Goal: Task Accomplishment & Management: Use online tool/utility

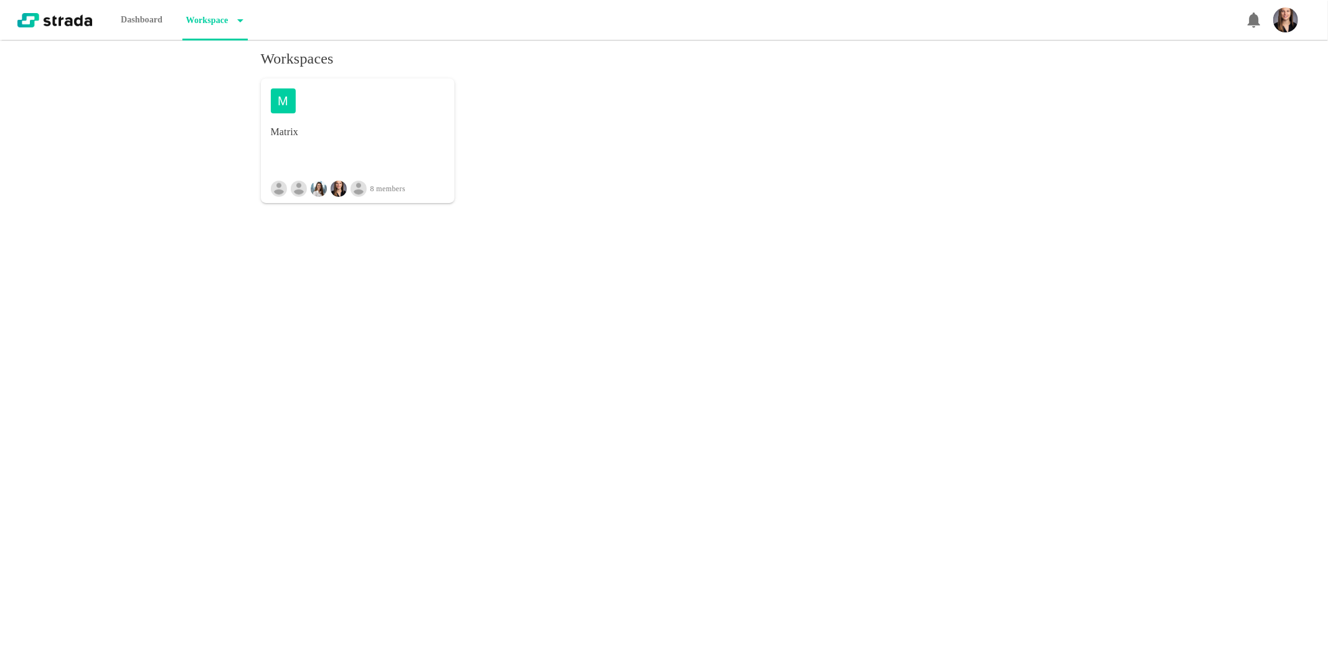
click at [374, 149] on div "M Matrix 8 members" at bounding box center [358, 140] width 194 height 125
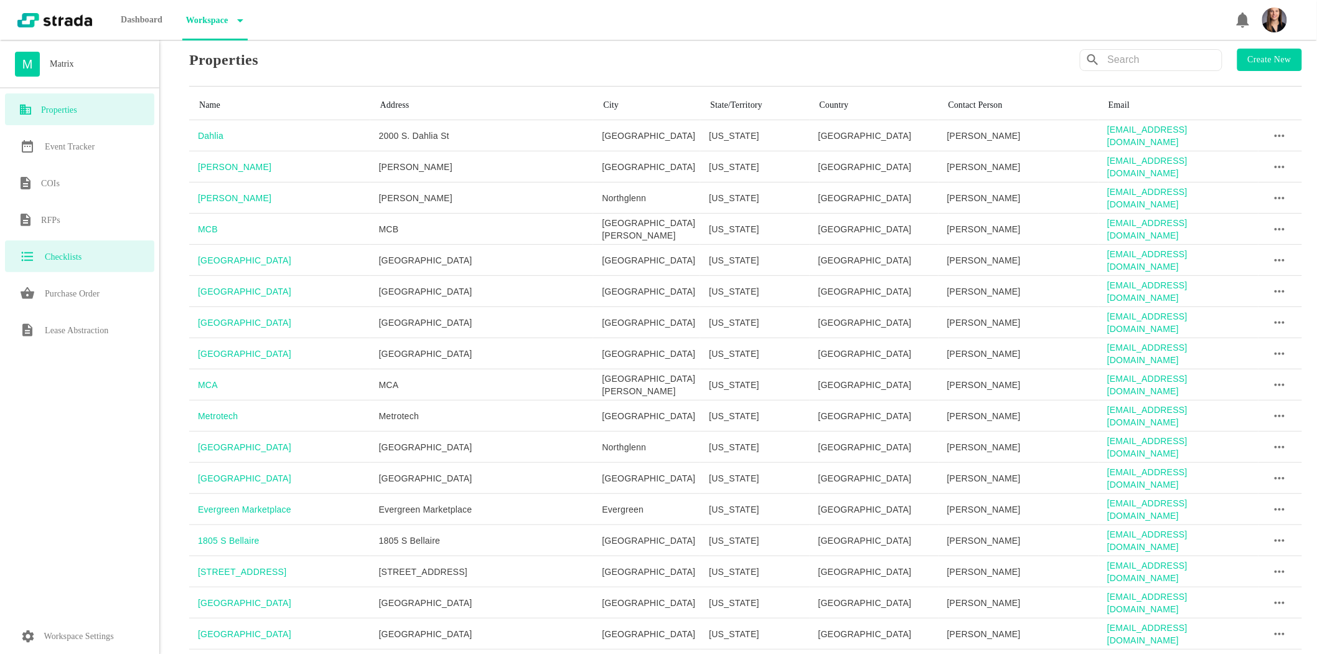
click at [86, 265] on div "Checklists" at bounding box center [79, 256] width 149 height 32
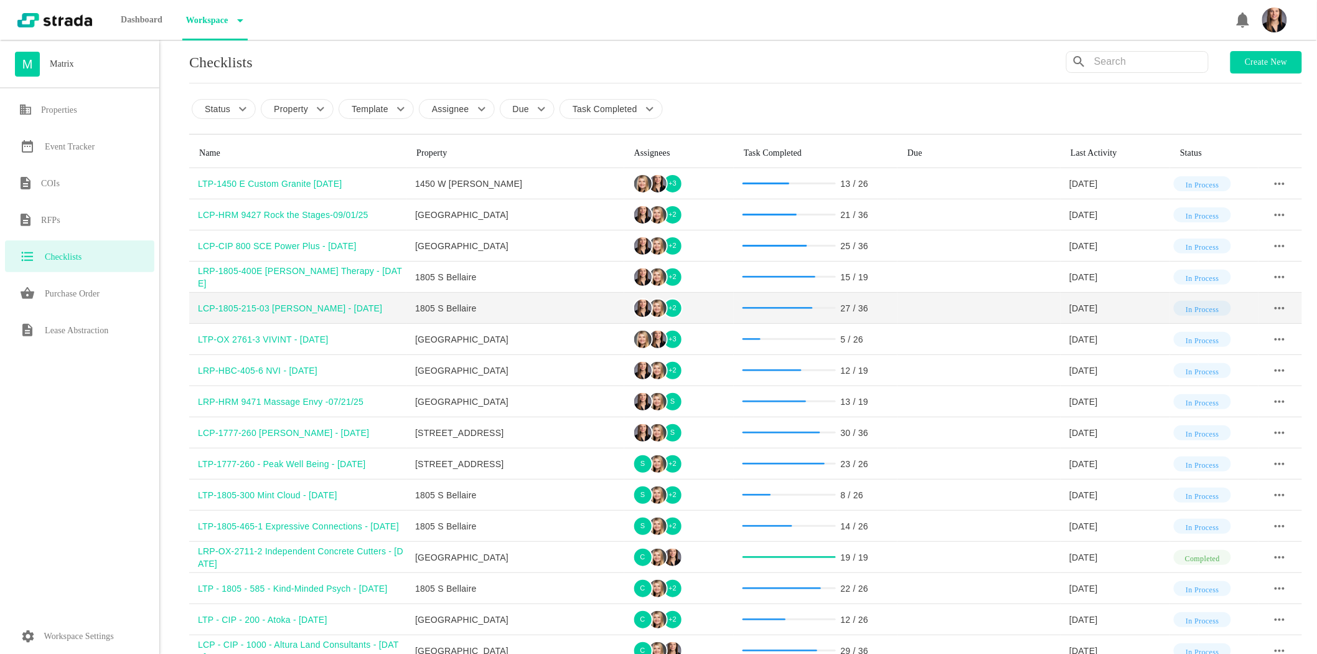
click at [278, 308] on div "LCP-1805-215-03 [PERSON_NAME] - [DATE]" at bounding box center [302, 308] width 209 height 12
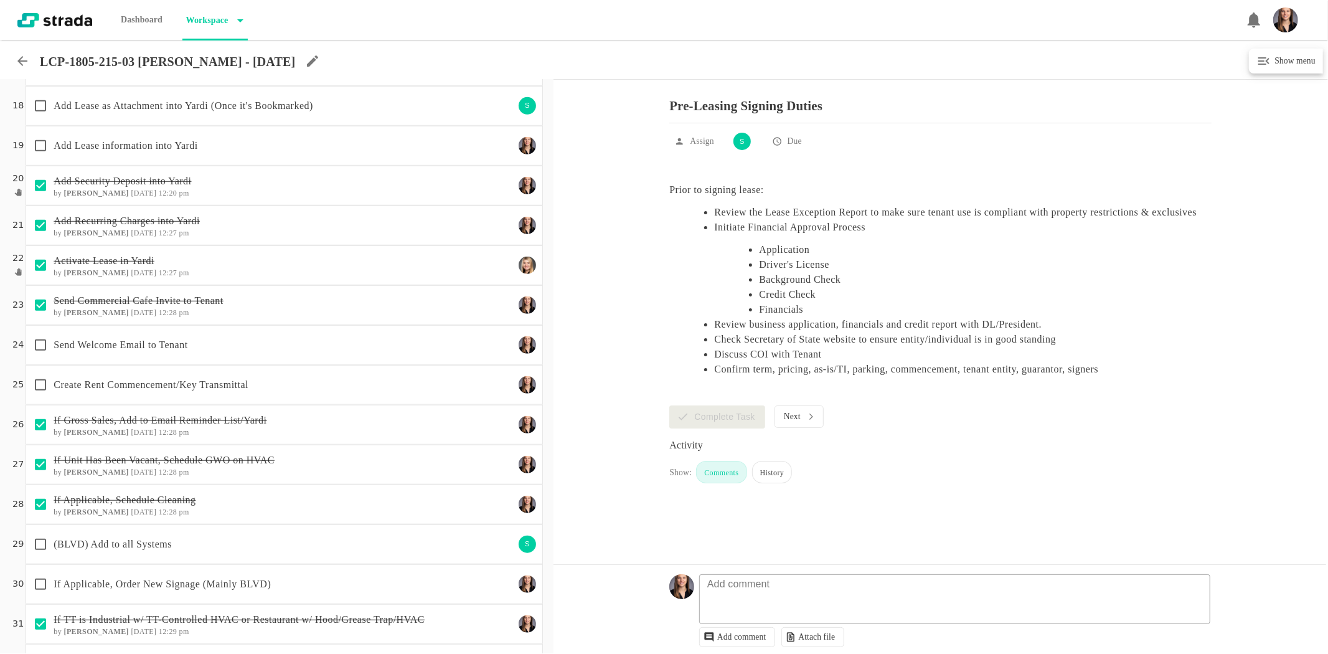
scroll to position [692, 0]
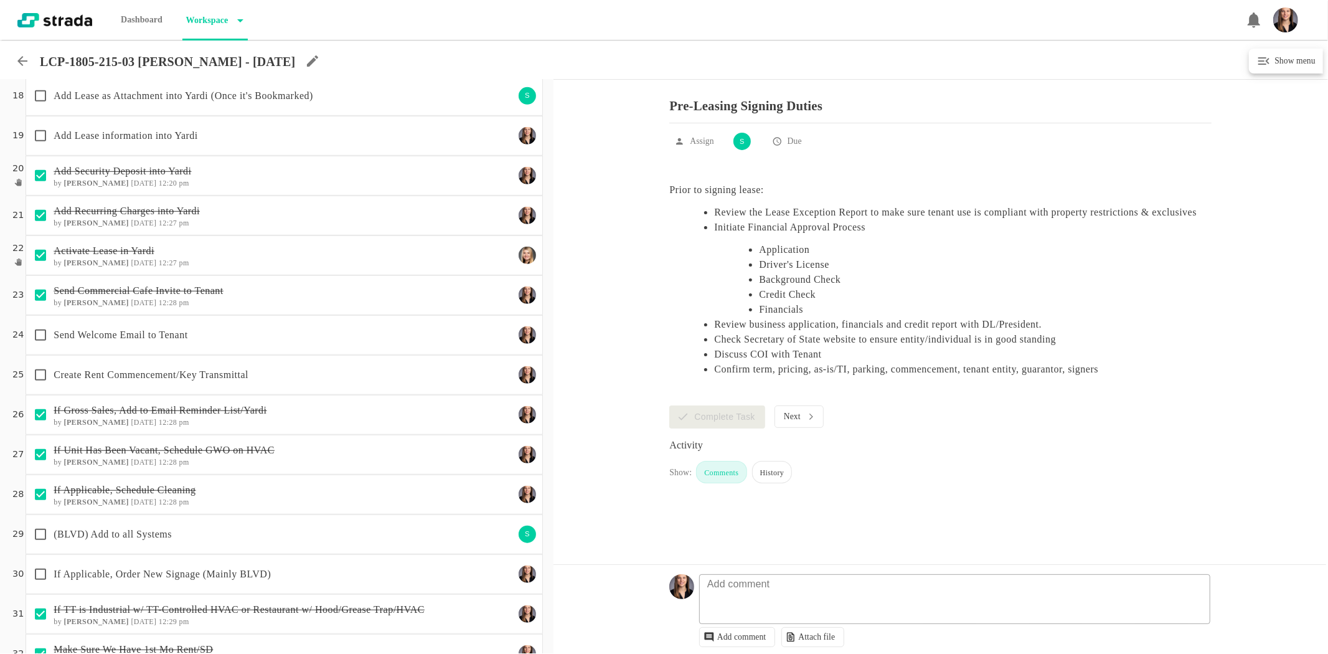
click at [247, 538] on p "(BLVD) Add to all Systems" at bounding box center [284, 534] width 460 height 15
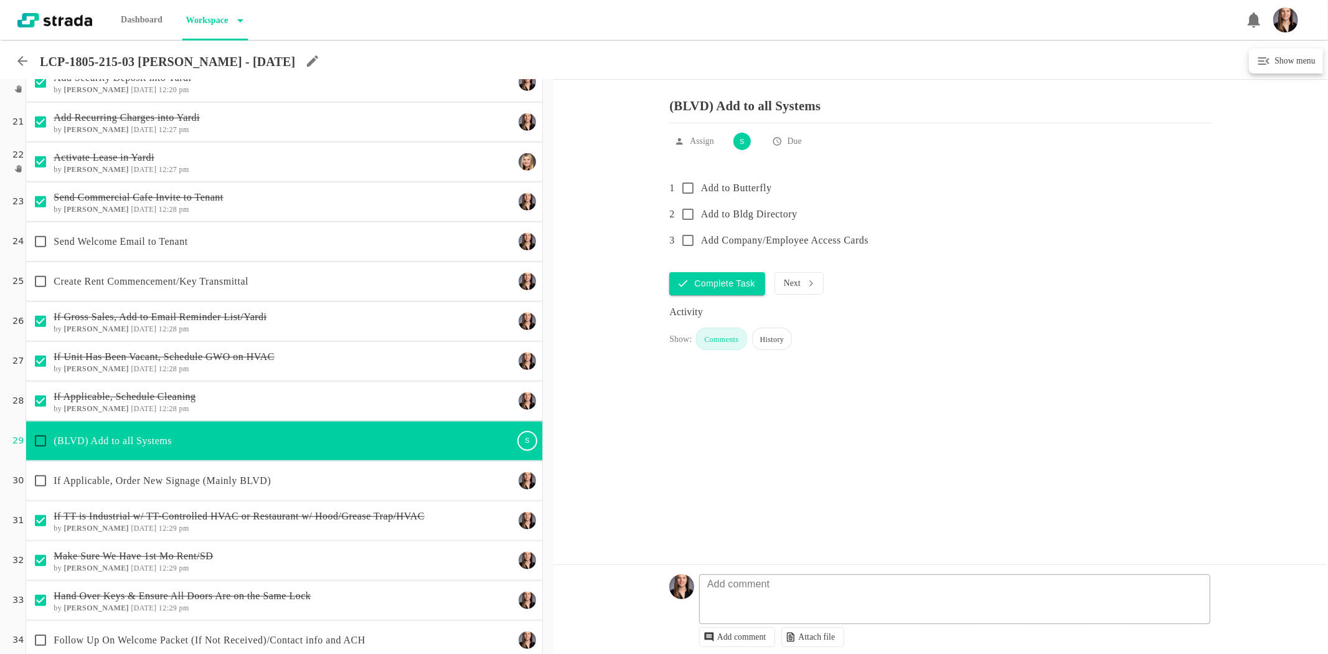
scroll to position [882, 0]
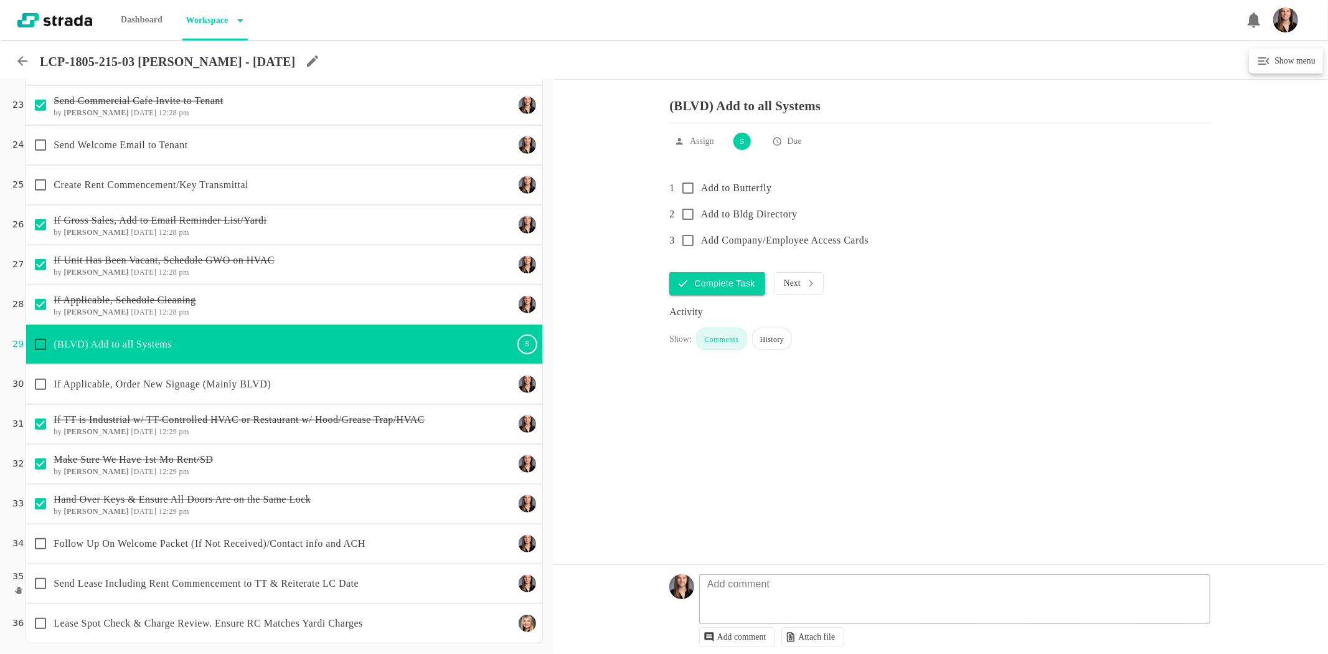
click at [233, 537] on p "Follow Up On Welcome Packet (If Not Received)/Contact info and ACH" at bounding box center [284, 543] width 460 height 15
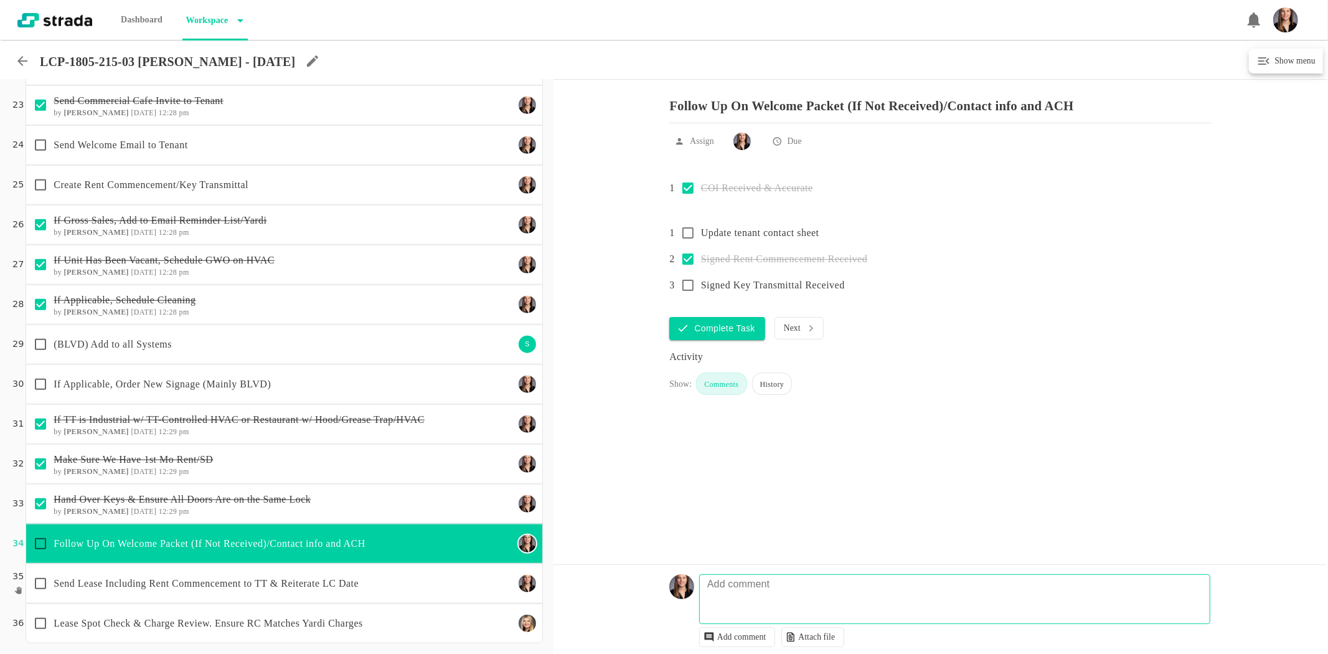
click at [809, 592] on textarea at bounding box center [957, 605] width 510 height 36
type textarea "8/18 fu on tt packe"
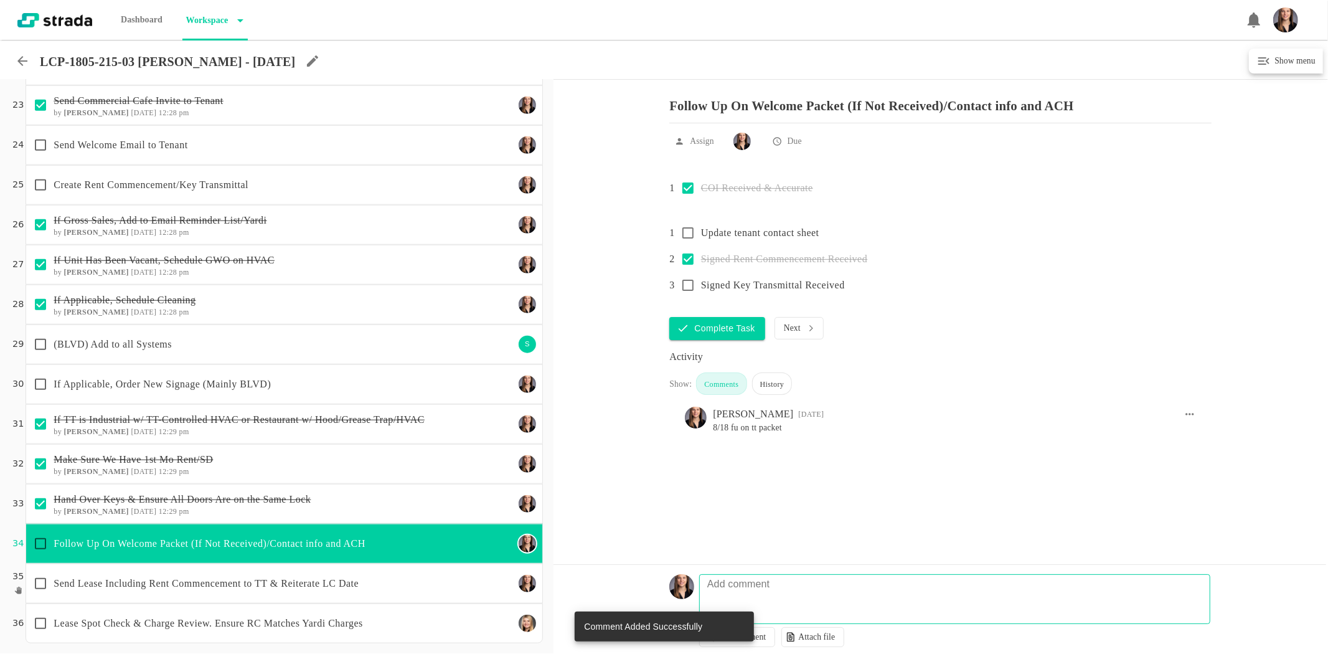
click at [263, 390] on p "If Applicable, Order New Signage (Mainly BLVD)" at bounding box center [284, 384] width 460 height 15
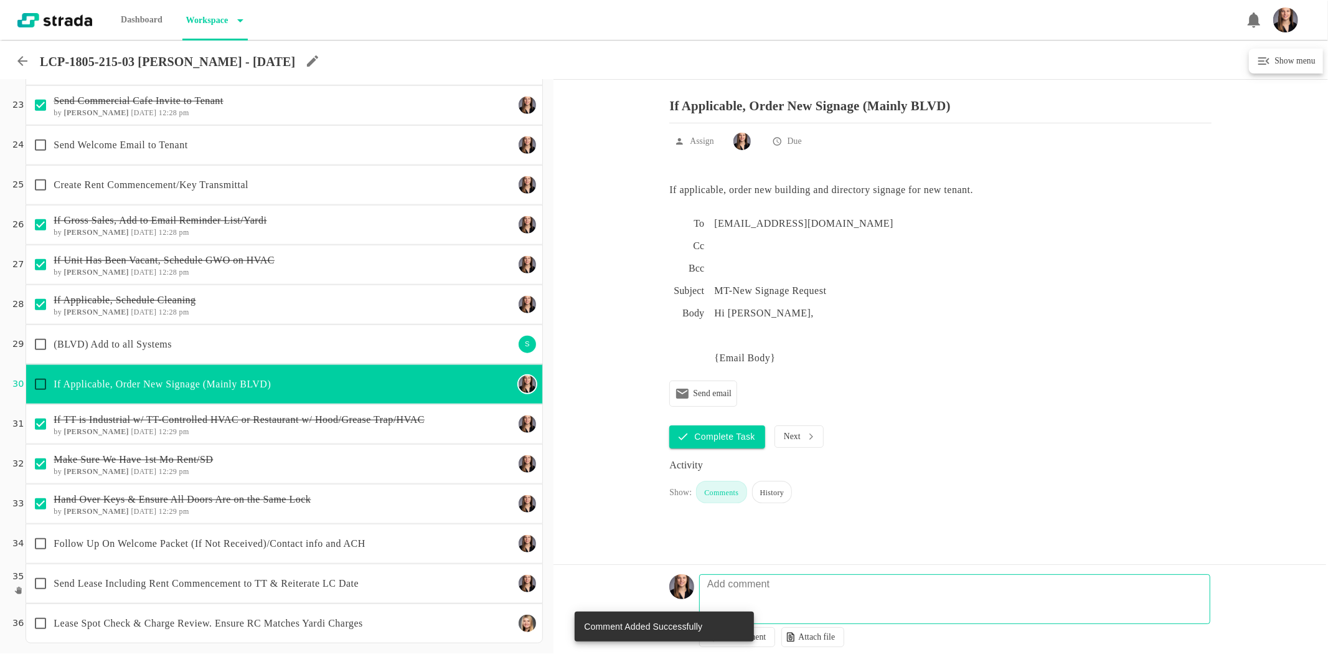
click at [266, 525] on div "Follow Up On Welcome Packet (If Not Received)/Contact info and ACH" at bounding box center [284, 544] width 517 height 40
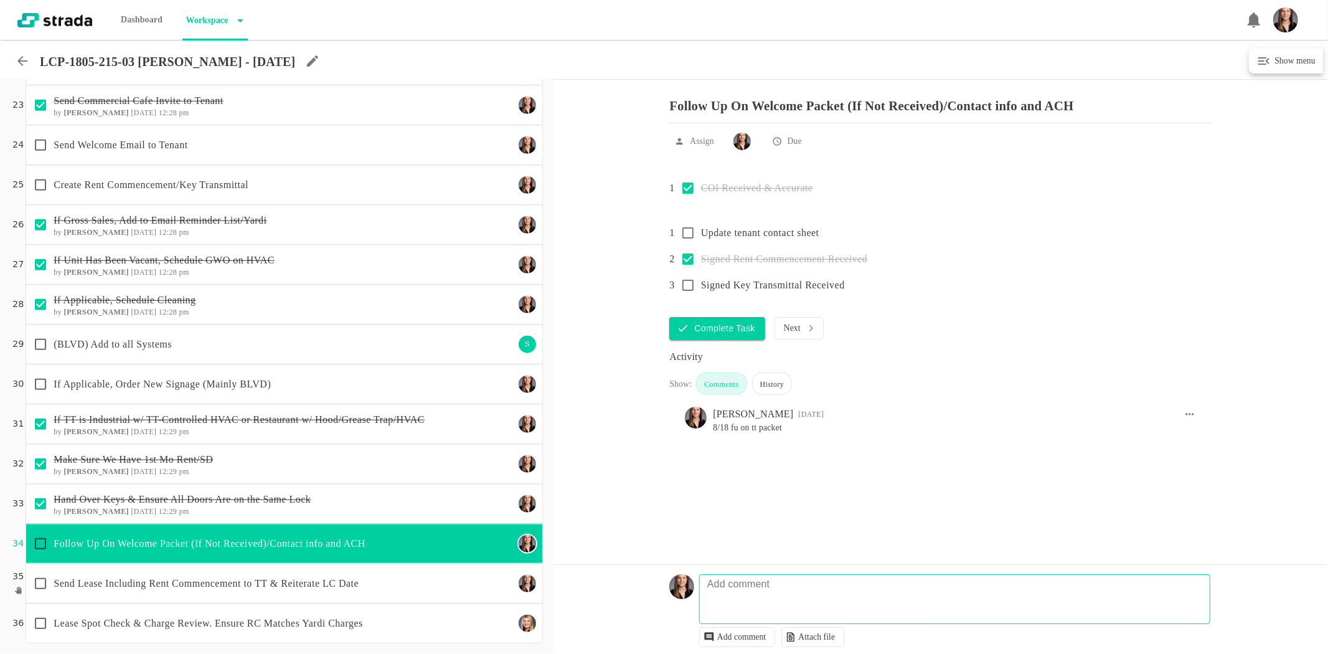
click at [175, 201] on div "Create Rent Commencement/Key Transmittal" at bounding box center [284, 185] width 517 height 40
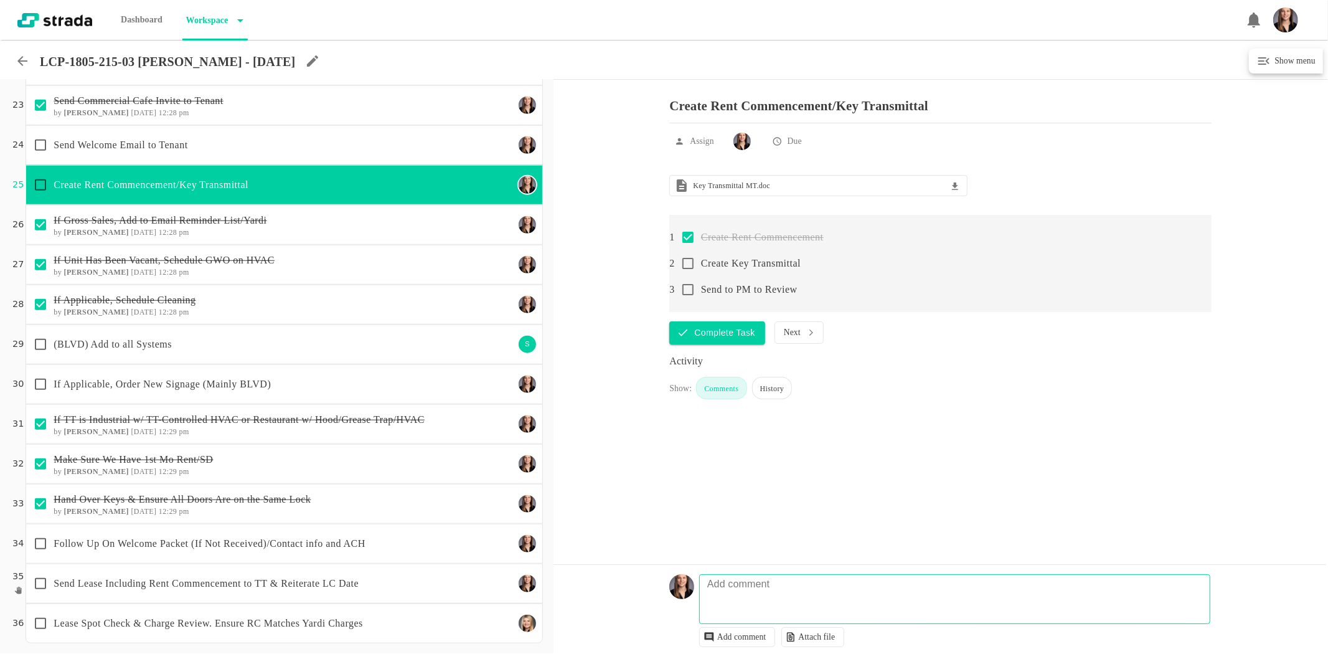
click at [686, 297] on input "checkbox" at bounding box center [688, 289] width 26 height 26
checkbox input "false"
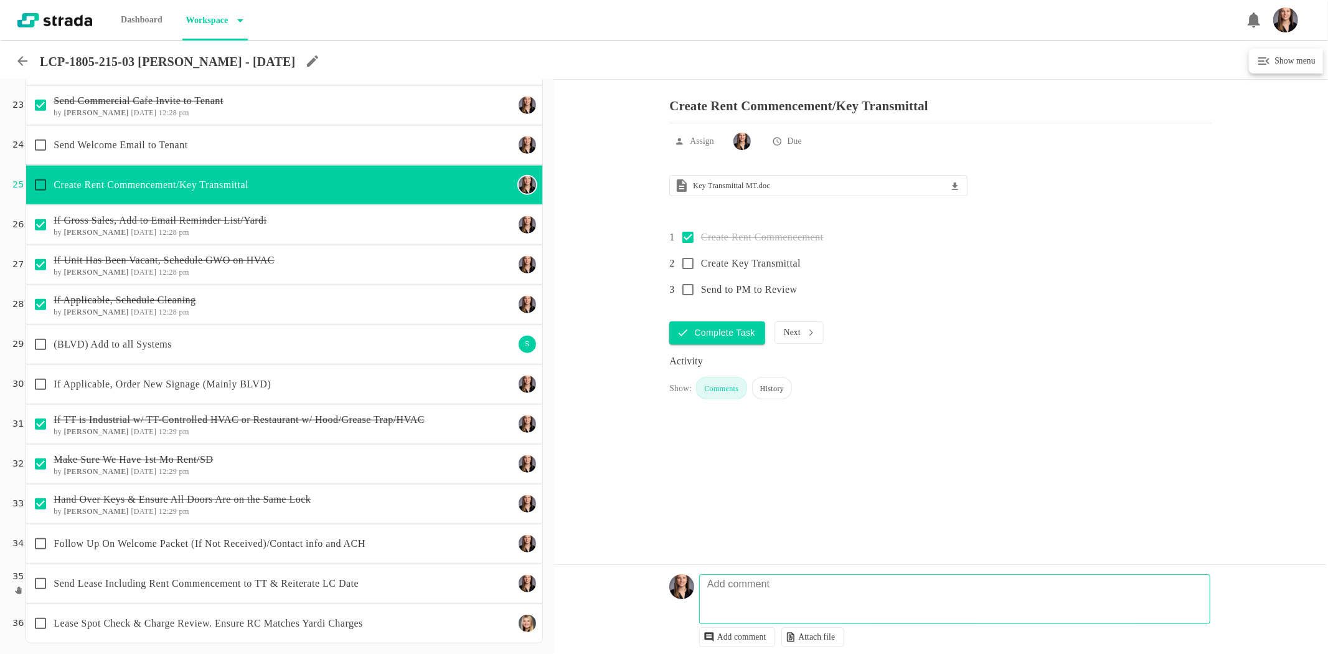
click at [258, 129] on div "Send Welcome Email to Tenant" at bounding box center [284, 145] width 517 height 40
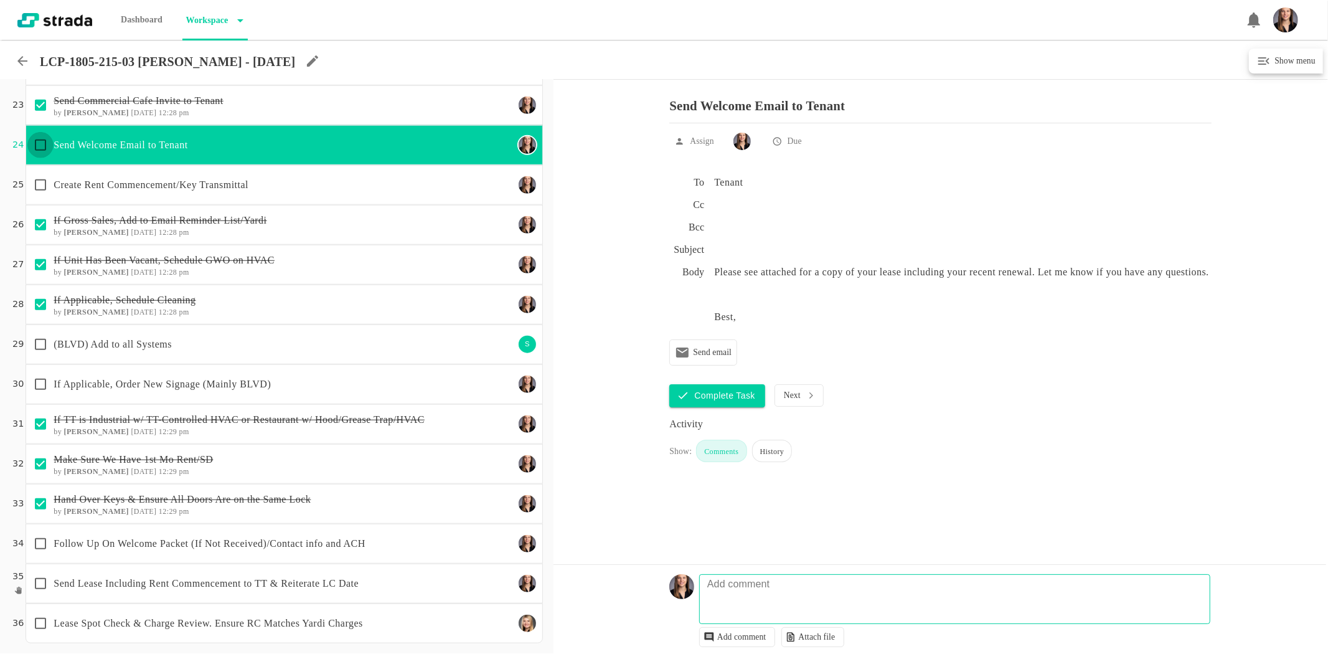
click at [33, 144] on input "checkbox" at bounding box center [40, 145] width 26 height 26
checkbox input "true"
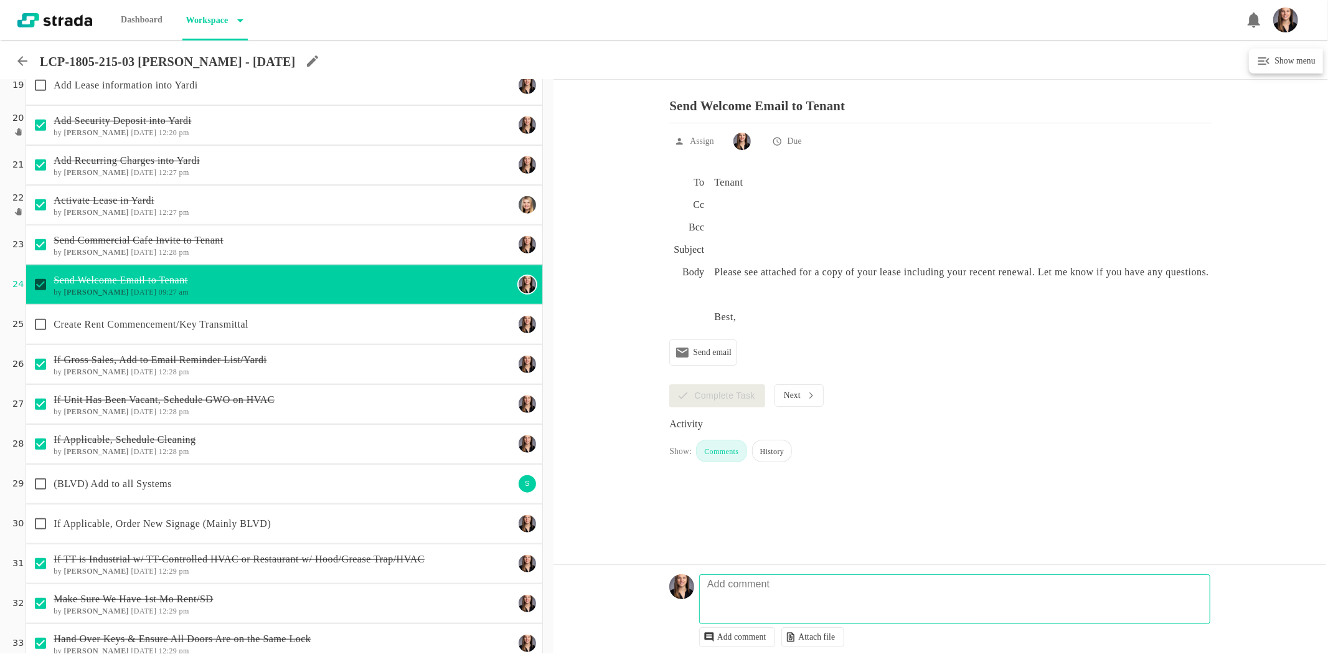
scroll to position [674, 0]
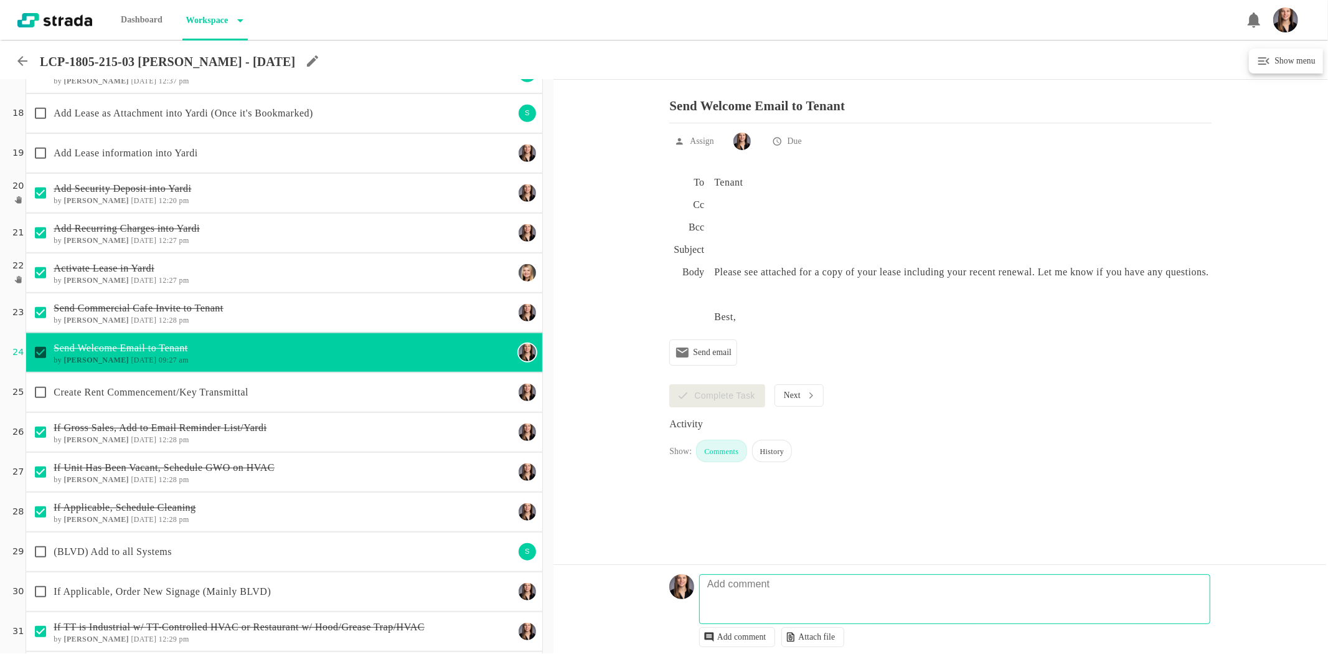
click at [126, 150] on p "Add Lease information into Yardi" at bounding box center [284, 153] width 460 height 15
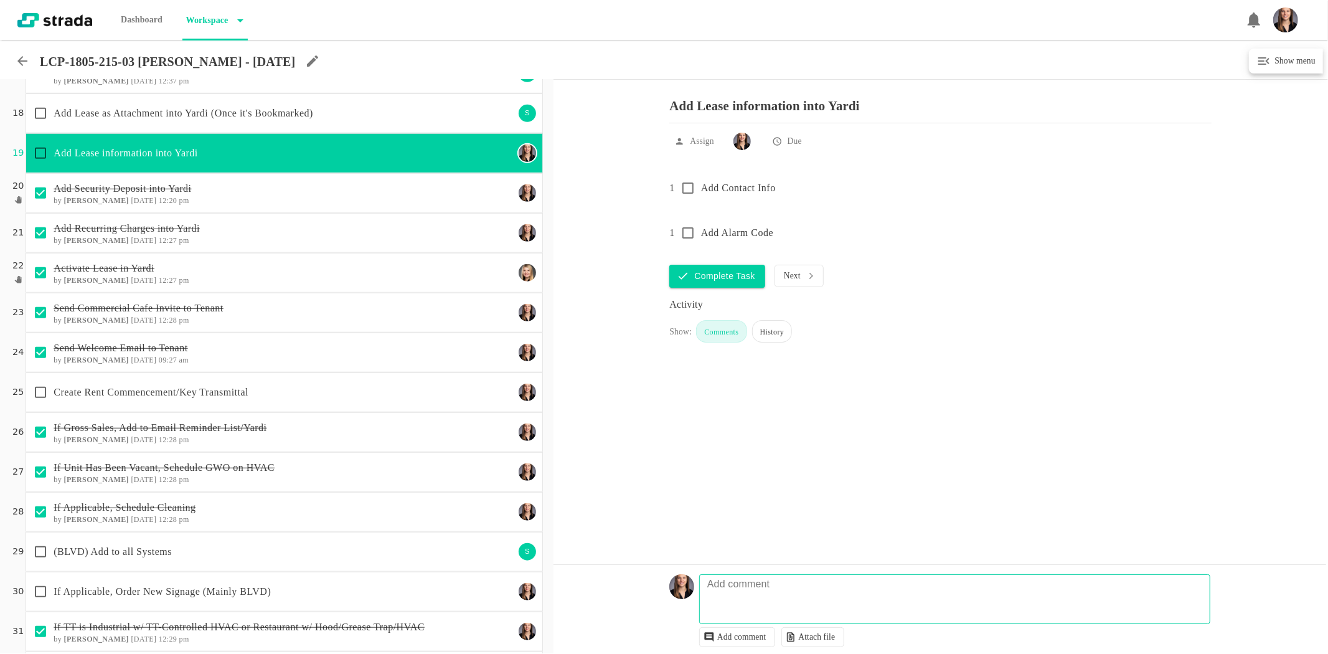
click at [33, 150] on input "checkbox" at bounding box center [40, 153] width 26 height 26
click at [207, 116] on p "Add Lease as Attachment into Yardi (Once it's Bookmarked)" at bounding box center [284, 113] width 460 height 15
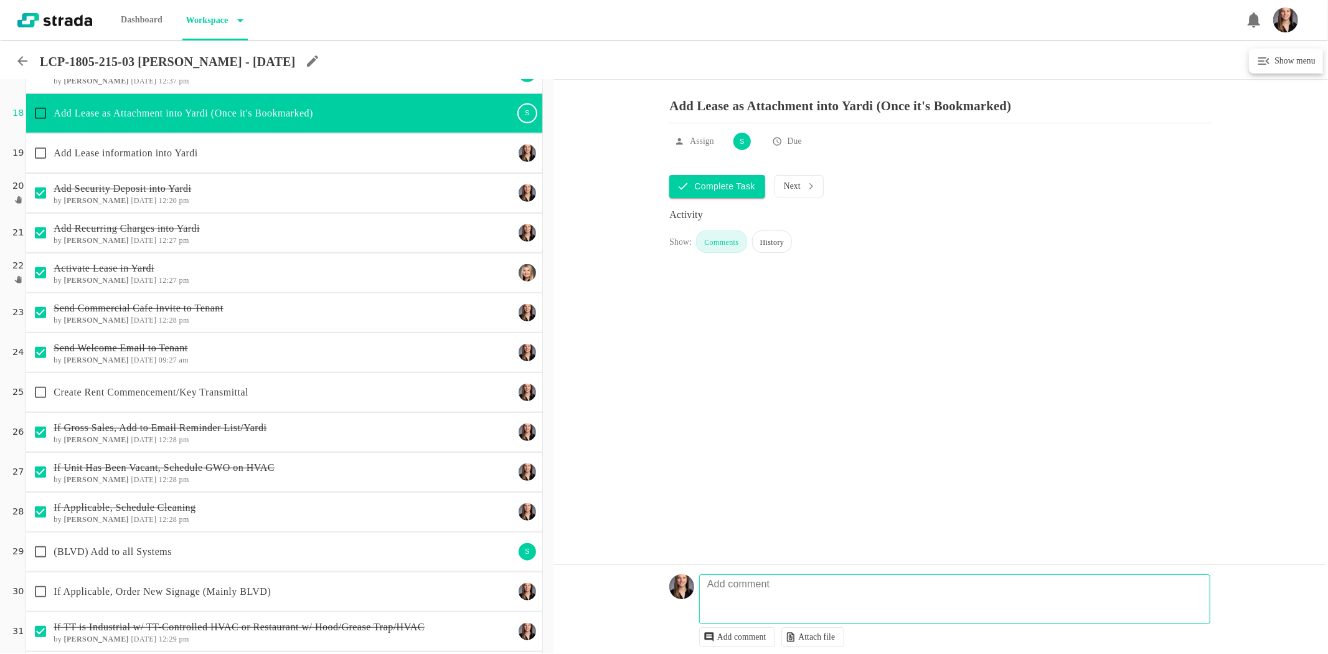
checkbox input "true"
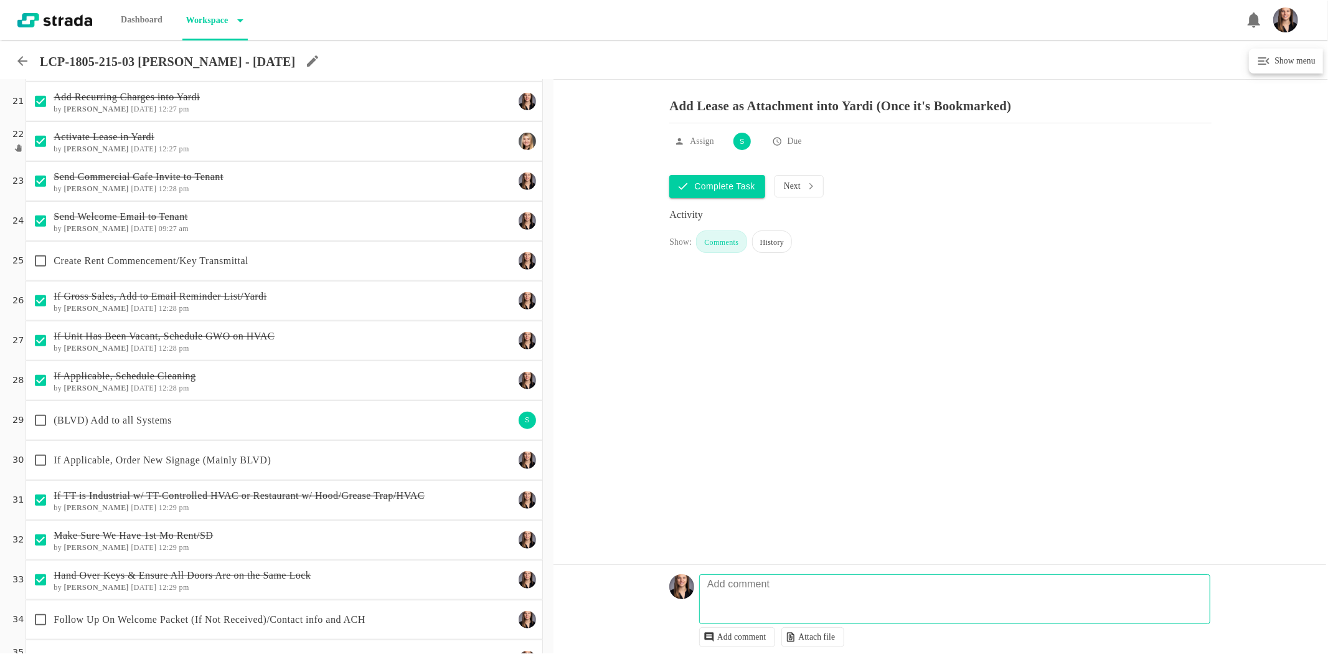
scroll to position [882, 0]
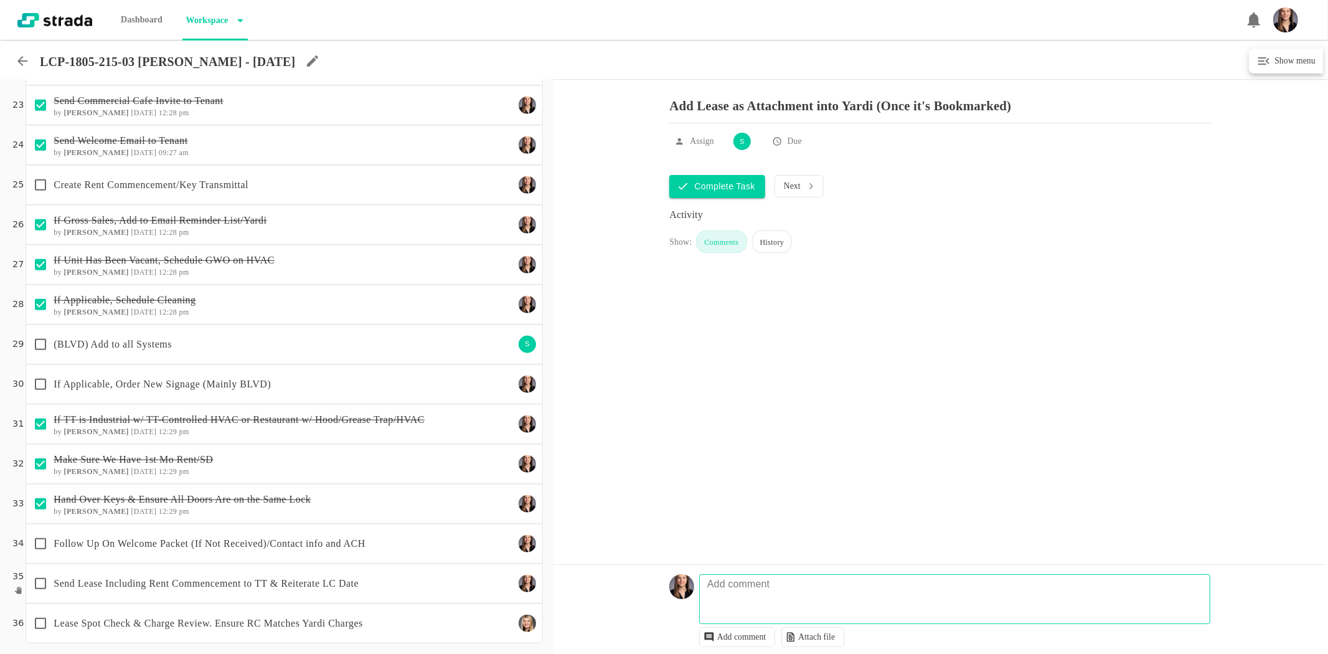
click at [305, 333] on div "(BLVD) Add to all Systems" at bounding box center [270, 344] width 486 height 26
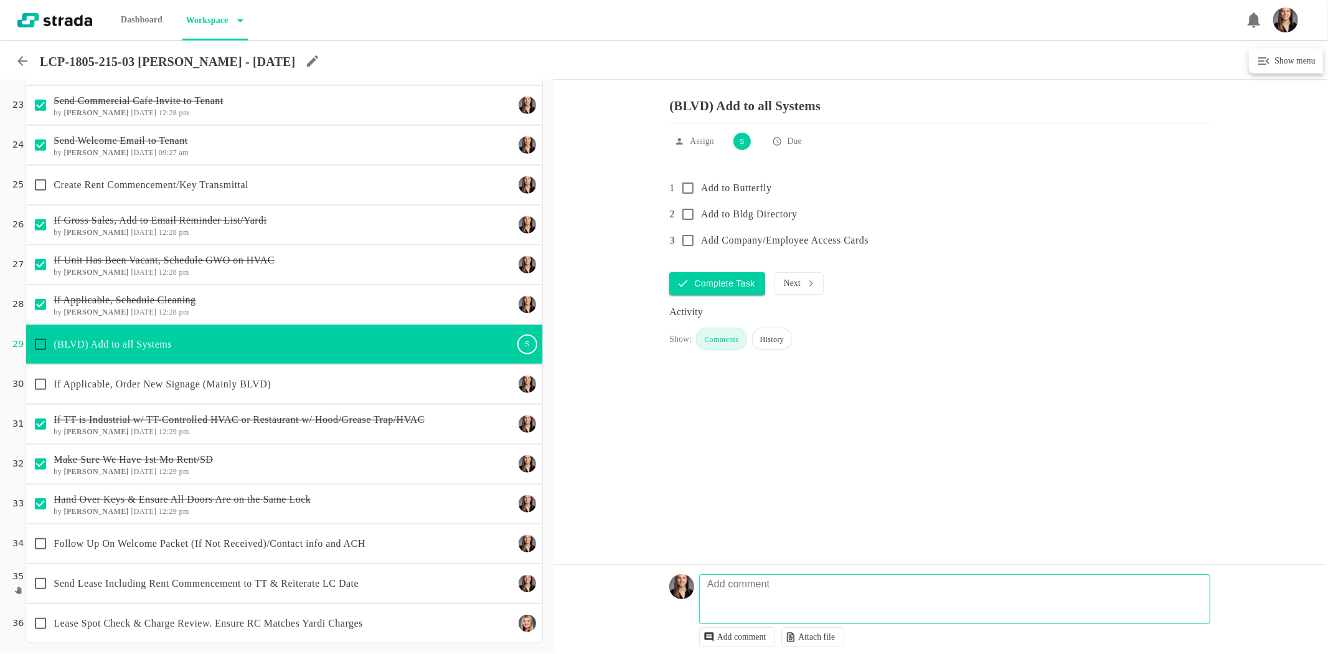
click at [21, 58] on icon at bounding box center [22, 61] width 10 height 10
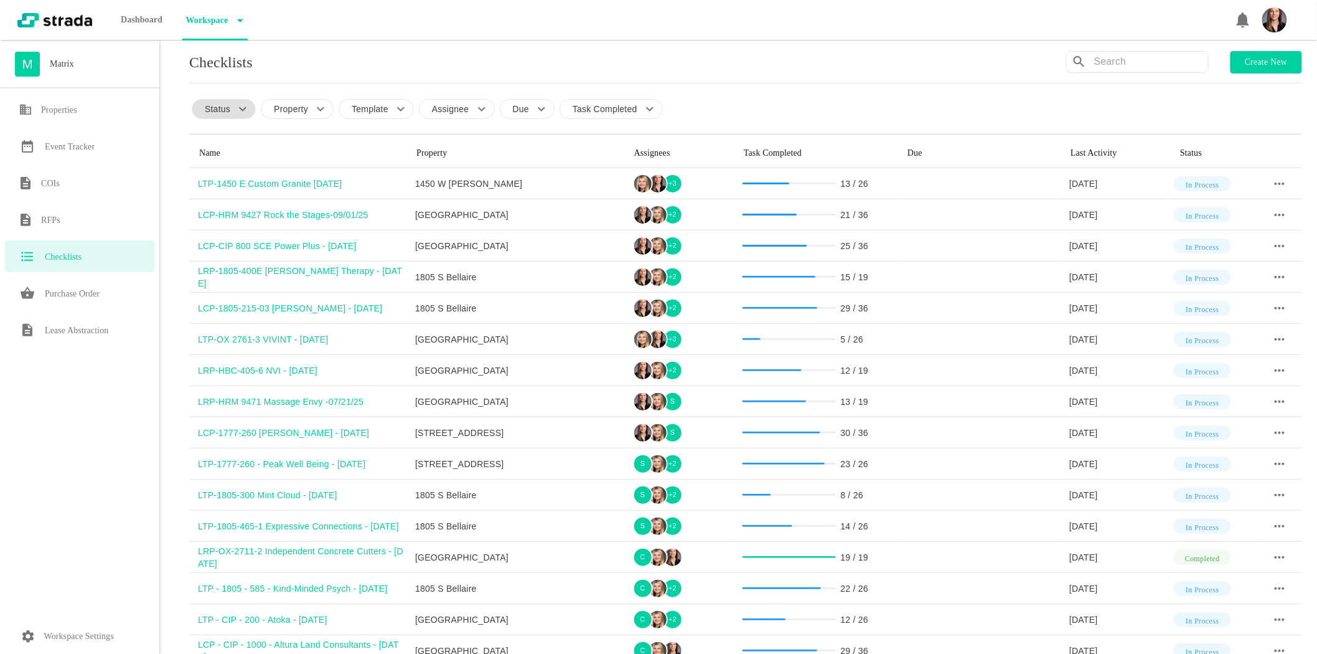
click at [225, 108] on p "Status" at bounding box center [218, 109] width 26 height 12
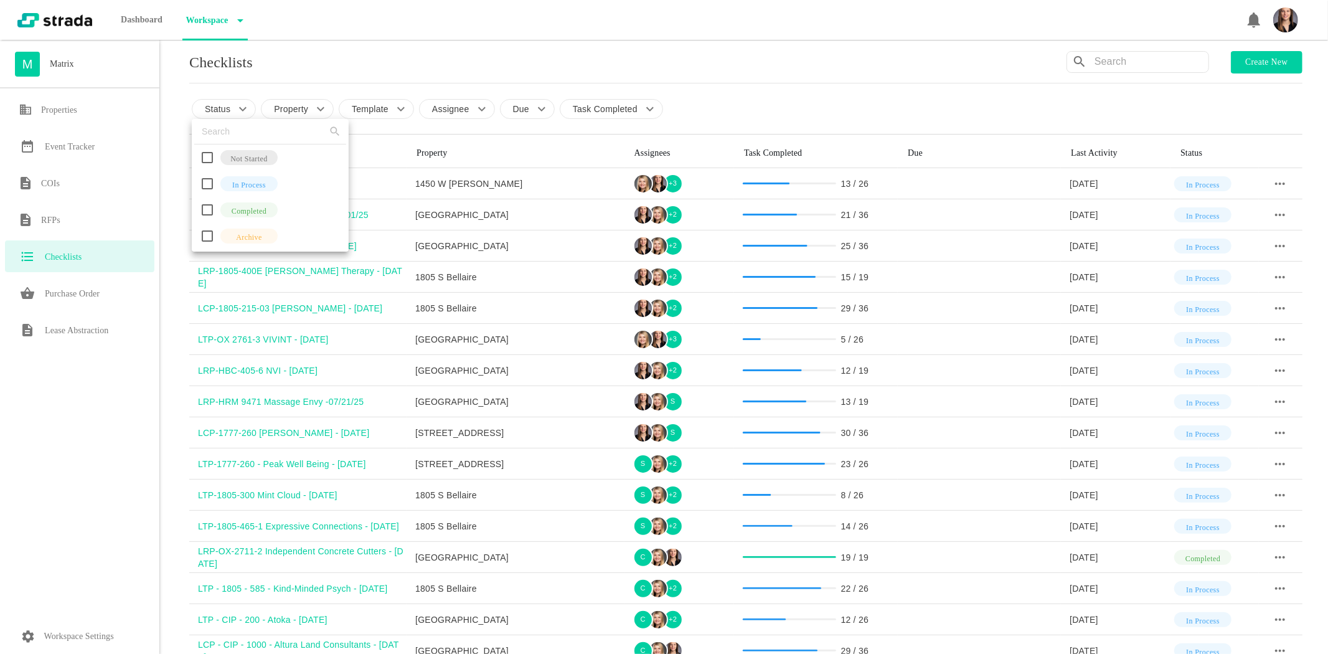
click at [210, 184] on input "checkbox" at bounding box center [207, 184] width 26 height 26
checkbox input "true"
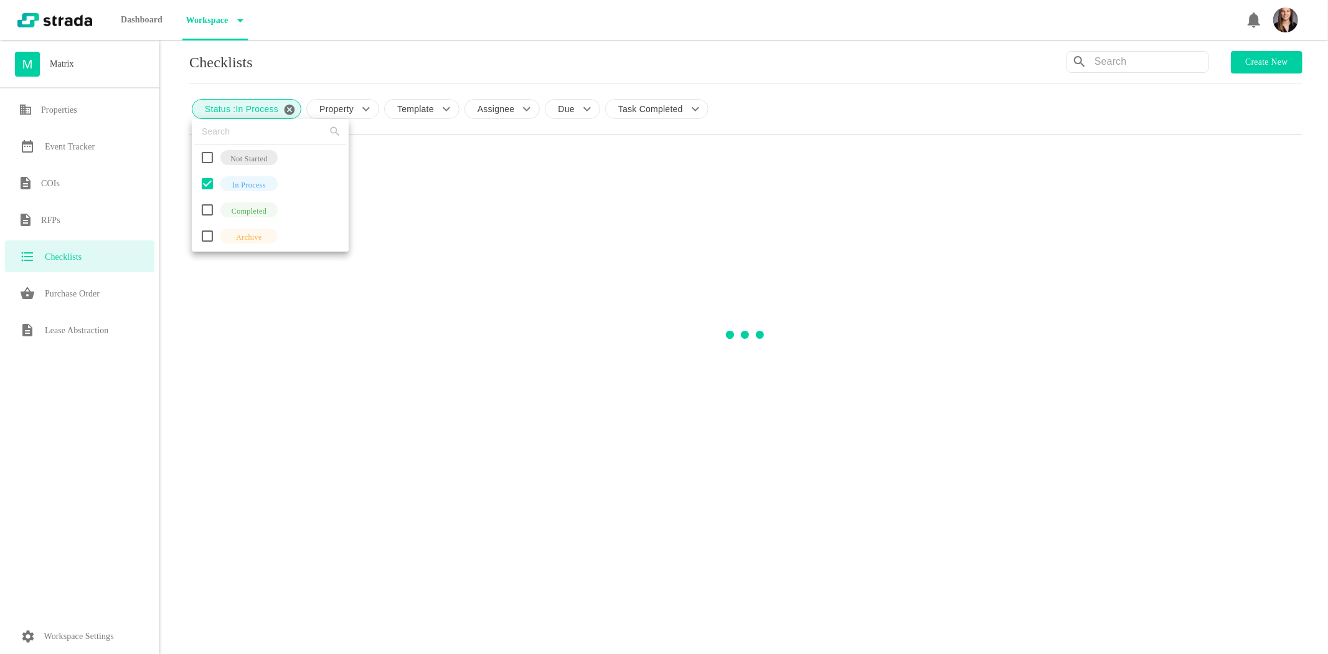
click at [187, 183] on div at bounding box center [664, 327] width 1328 height 654
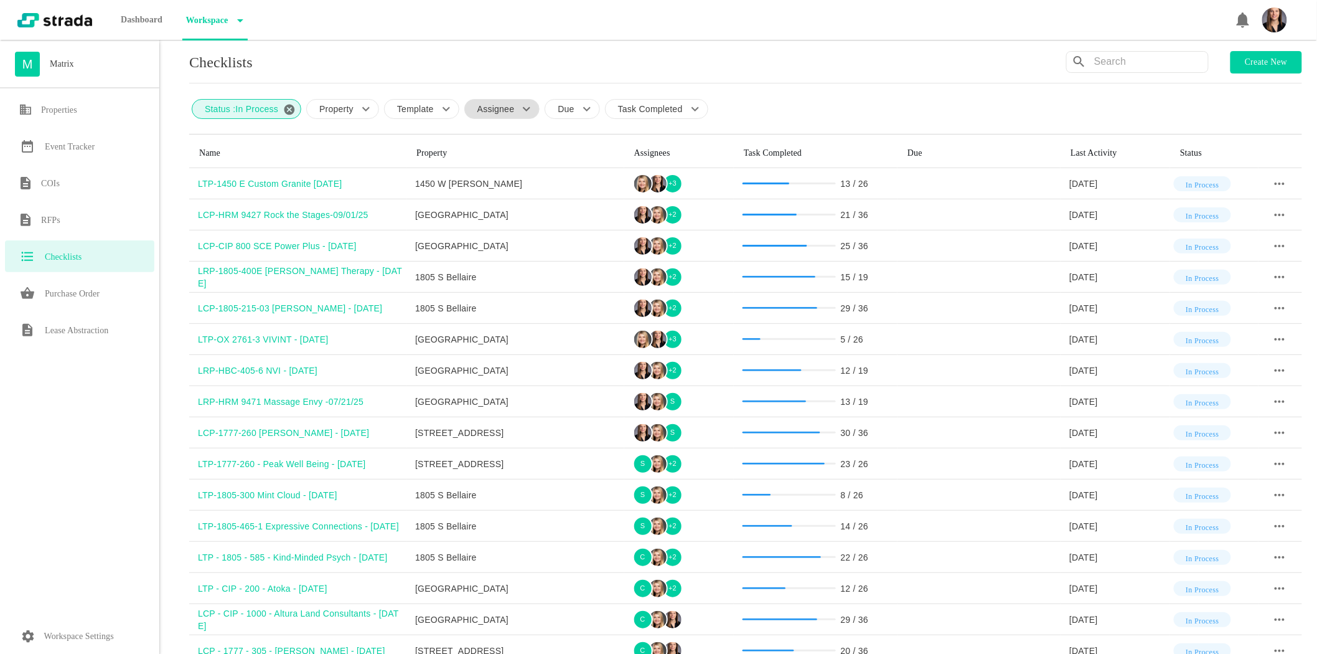
click at [491, 110] on p "Assignee" at bounding box center [495, 109] width 37 height 12
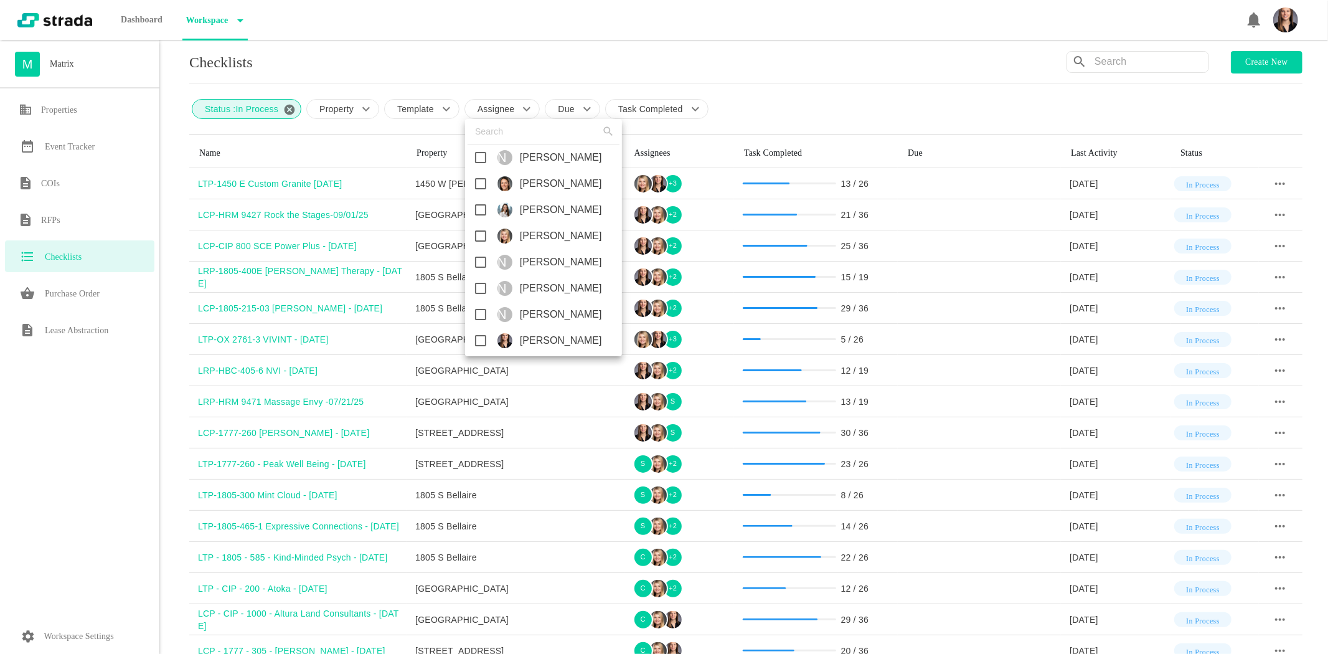
click at [481, 340] on input "checkbox" at bounding box center [481, 340] width 26 height 26
checkbox input "true"
click at [182, 186] on div at bounding box center [664, 327] width 1328 height 654
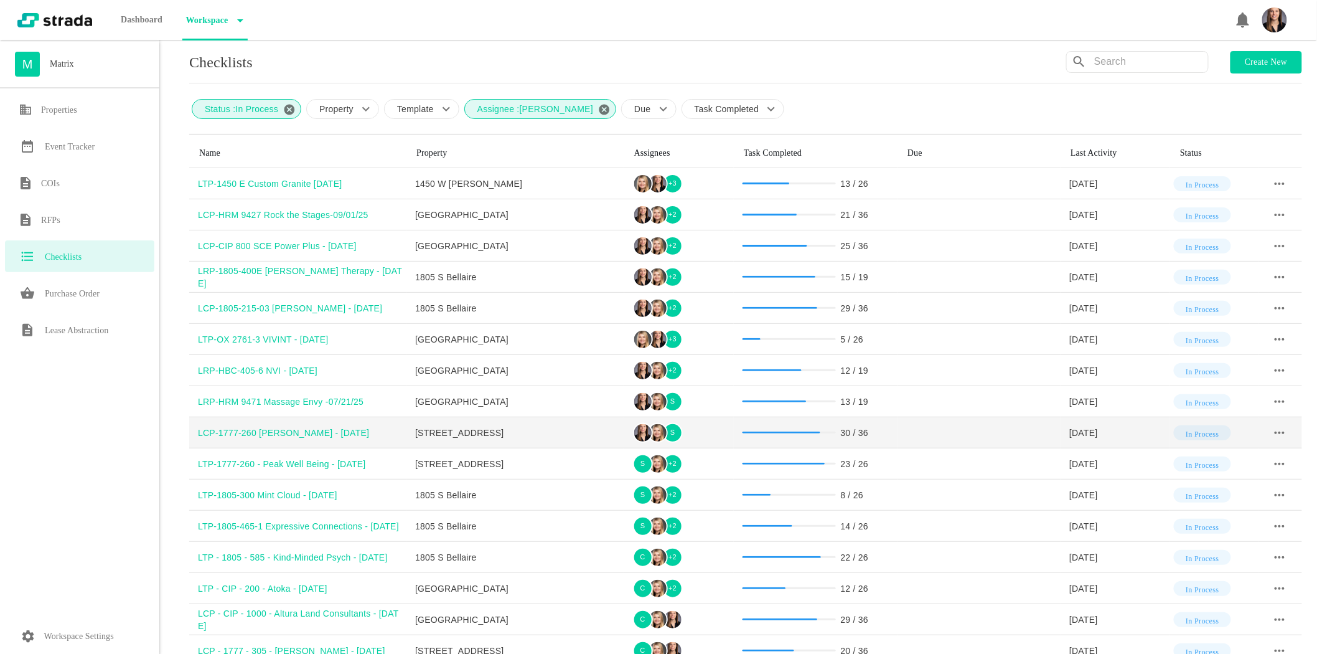
click at [234, 432] on div "LCP-1777-260 [PERSON_NAME] - [DATE]" at bounding box center [302, 432] width 209 height 12
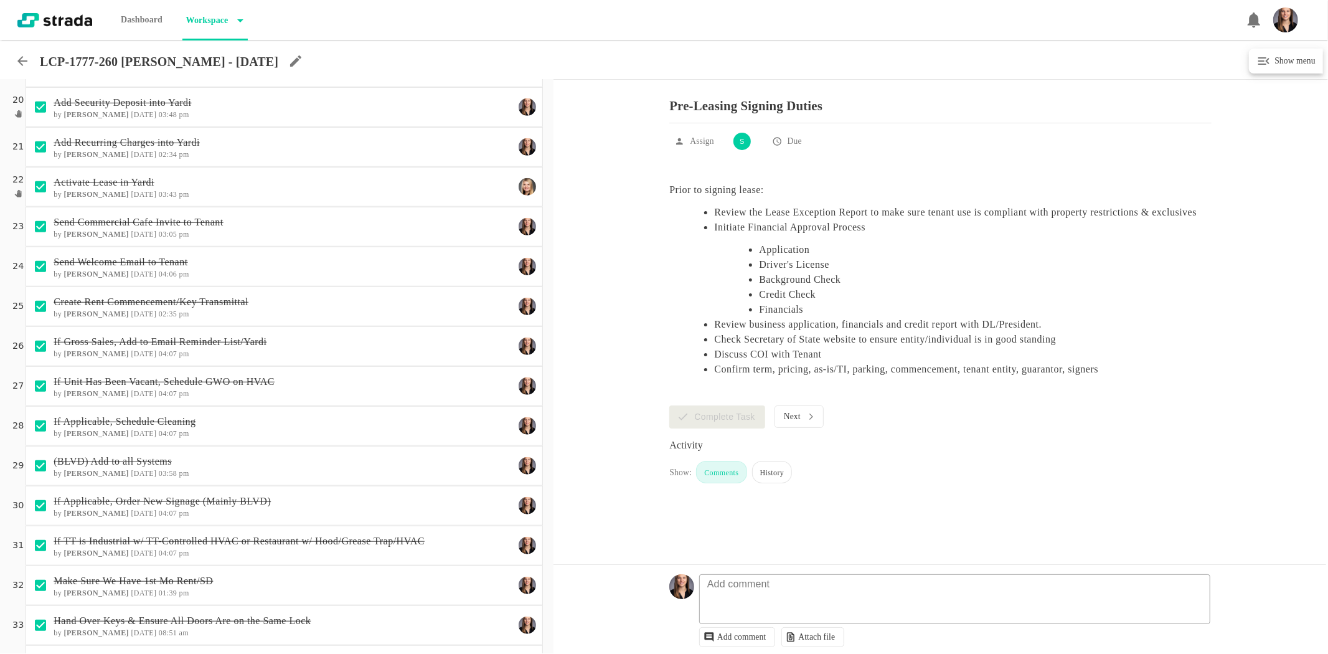
scroll to position [536, 0]
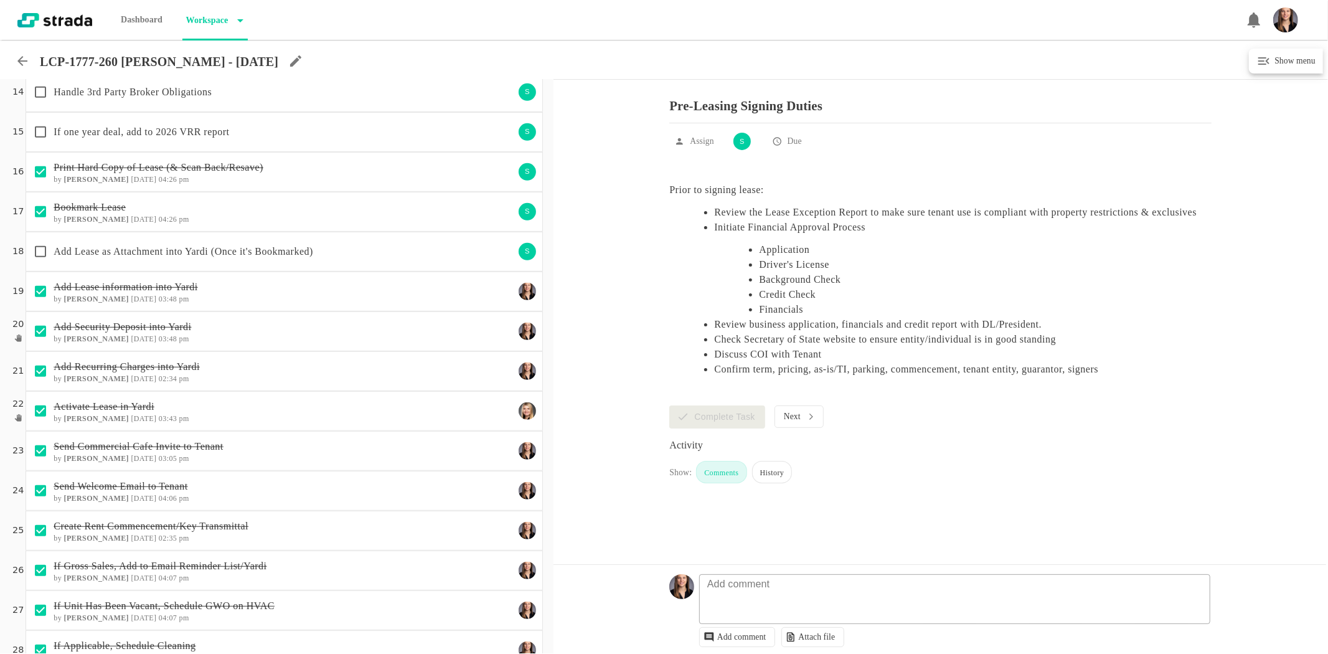
click at [22, 57] on icon at bounding box center [22, 61] width 10 height 10
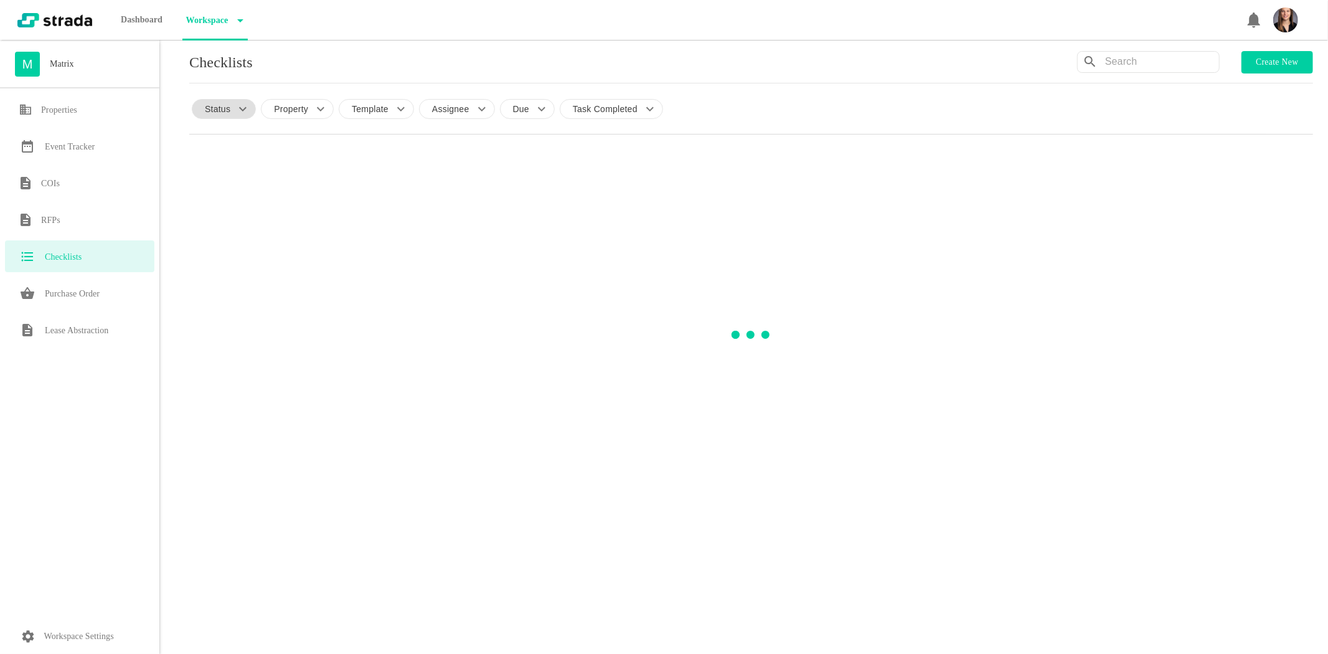
click at [226, 105] on p "Status" at bounding box center [218, 109] width 26 height 12
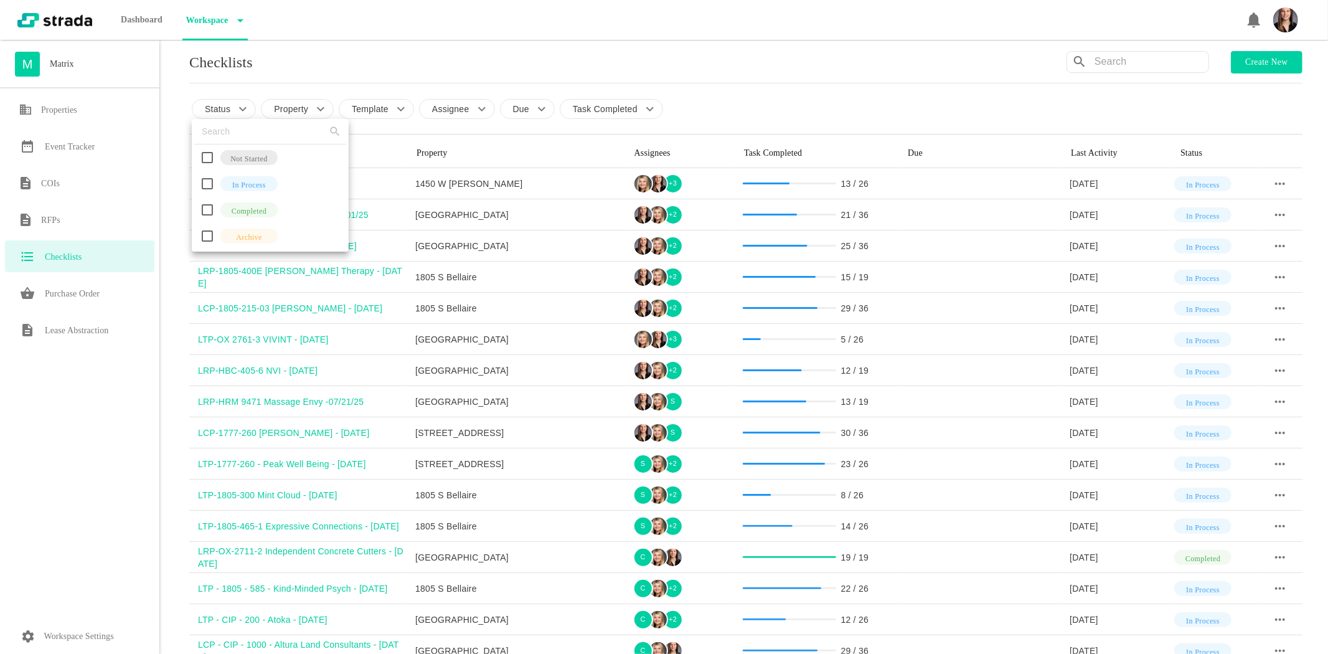
click at [209, 191] on input "checkbox" at bounding box center [207, 184] width 26 height 26
checkbox input "true"
click at [181, 191] on div at bounding box center [664, 327] width 1328 height 654
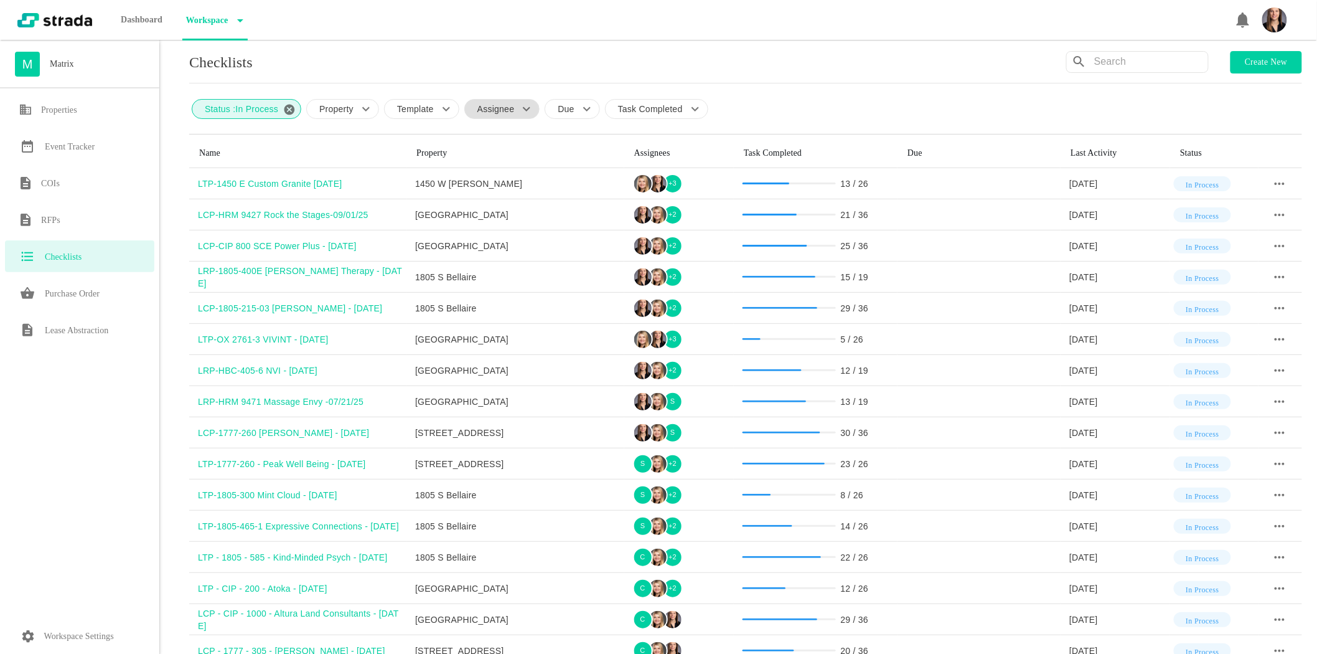
click at [498, 113] on p "Assignee" at bounding box center [495, 109] width 37 height 12
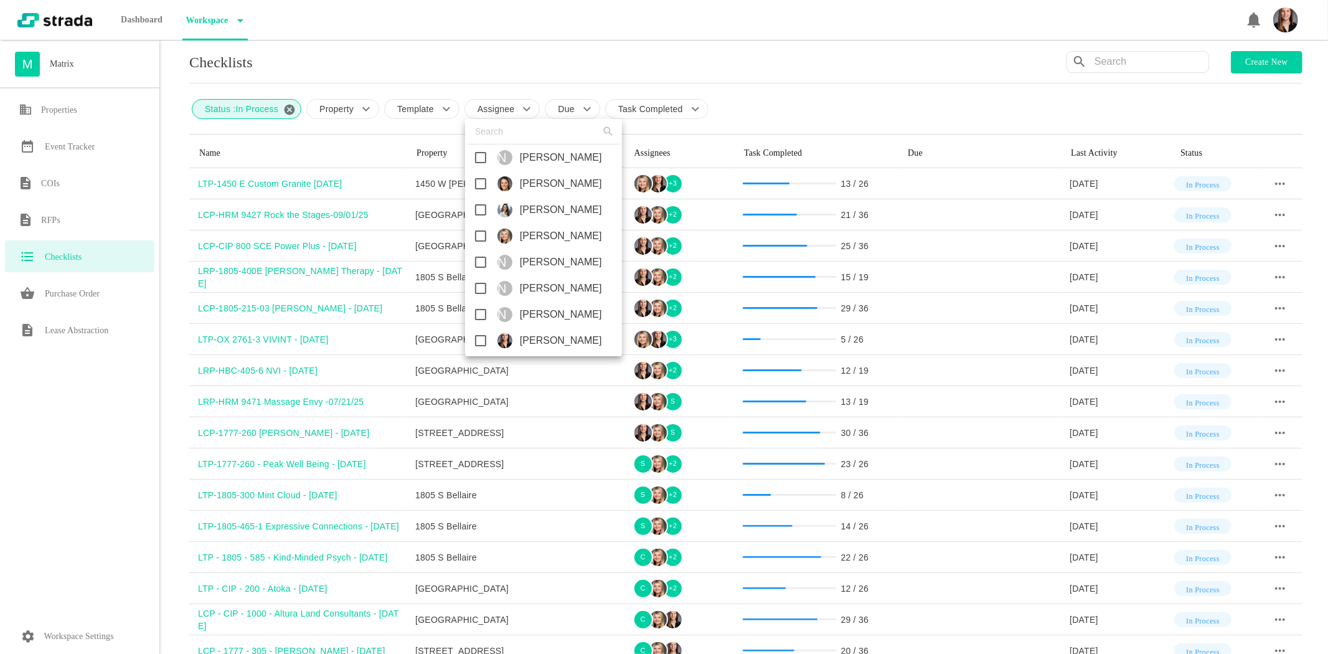
click at [481, 339] on input "checkbox" at bounding box center [481, 340] width 26 height 26
checkbox input "true"
click at [169, 346] on div at bounding box center [664, 327] width 1328 height 654
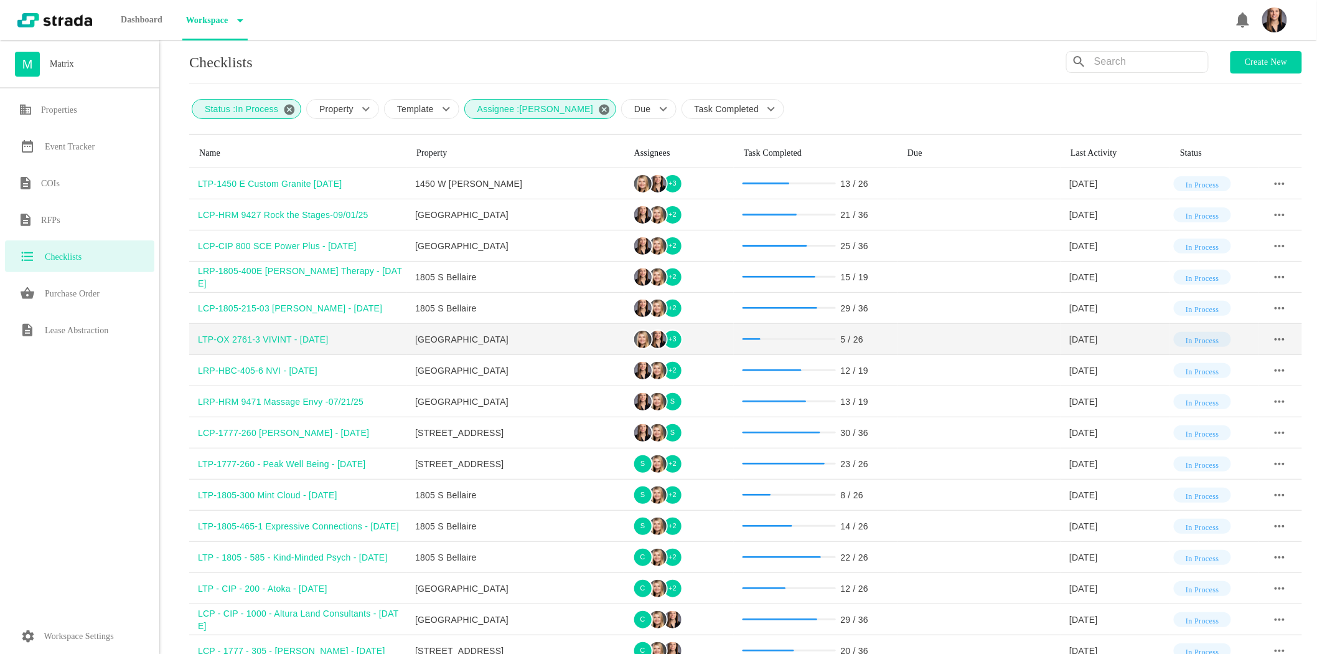
click at [243, 340] on div "LTP-OX 2761-3 VIVINT - [DATE]" at bounding box center [302, 339] width 209 height 12
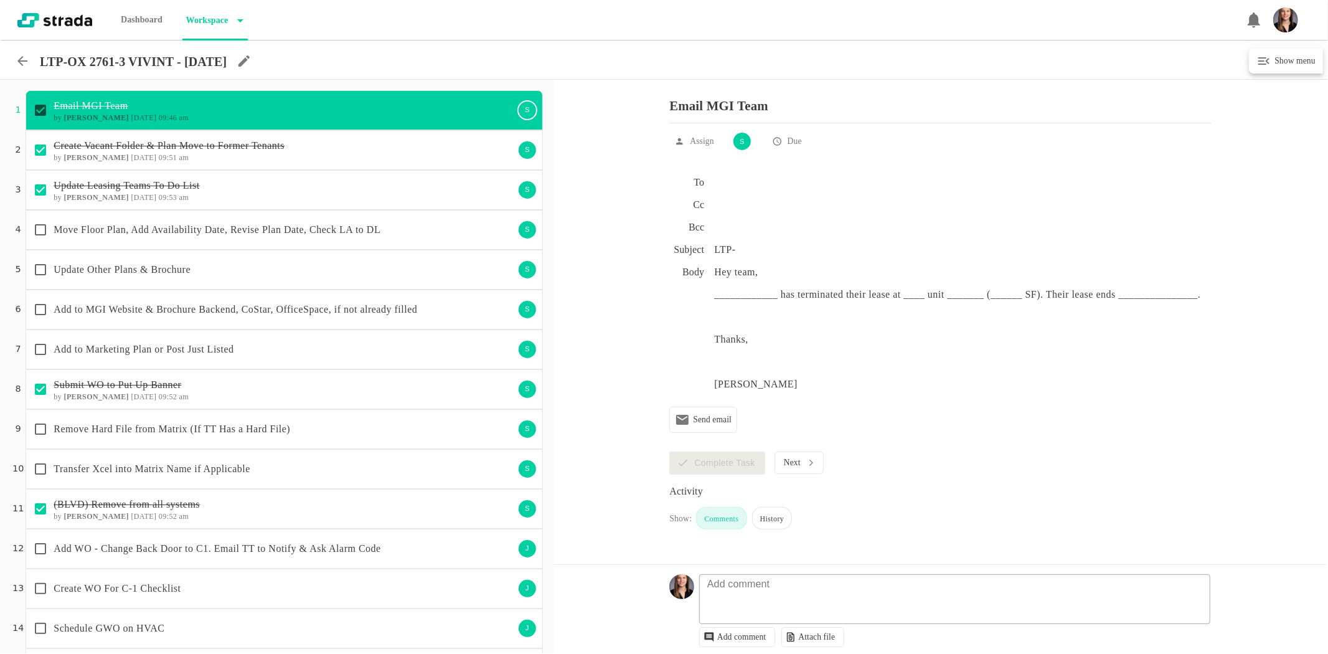
click at [17, 57] on icon at bounding box center [22, 61] width 15 height 15
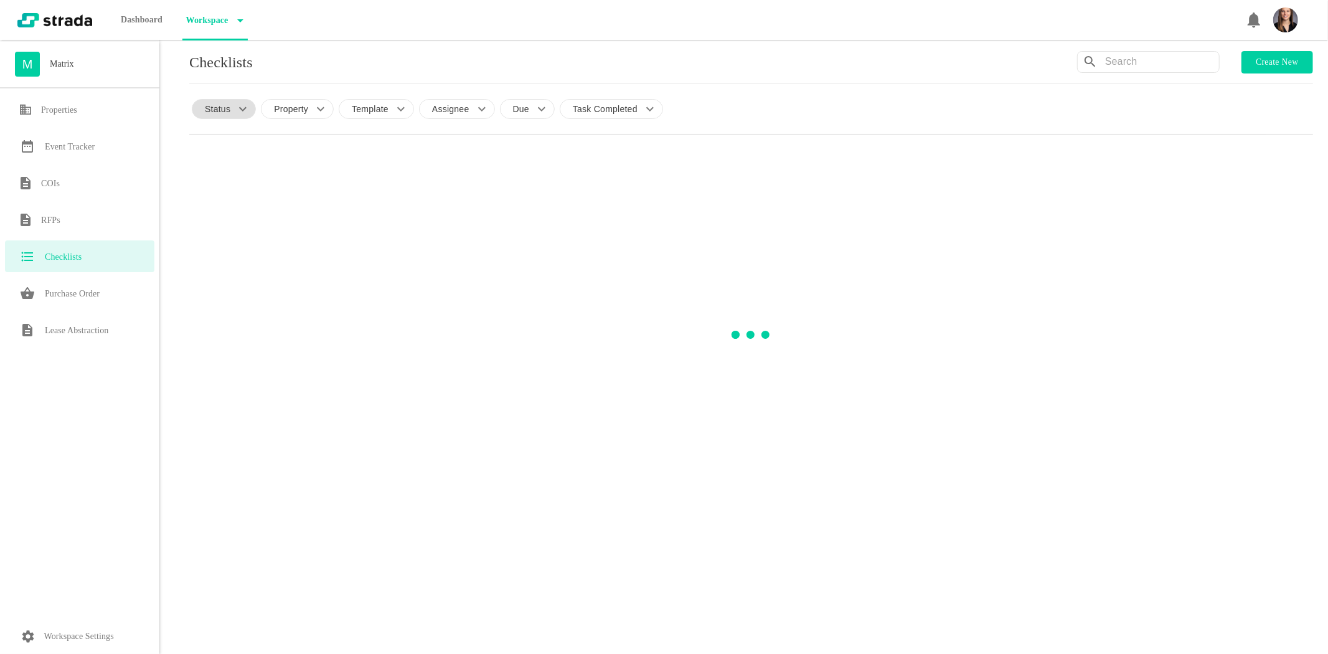
click at [219, 108] on p "Status" at bounding box center [218, 109] width 26 height 12
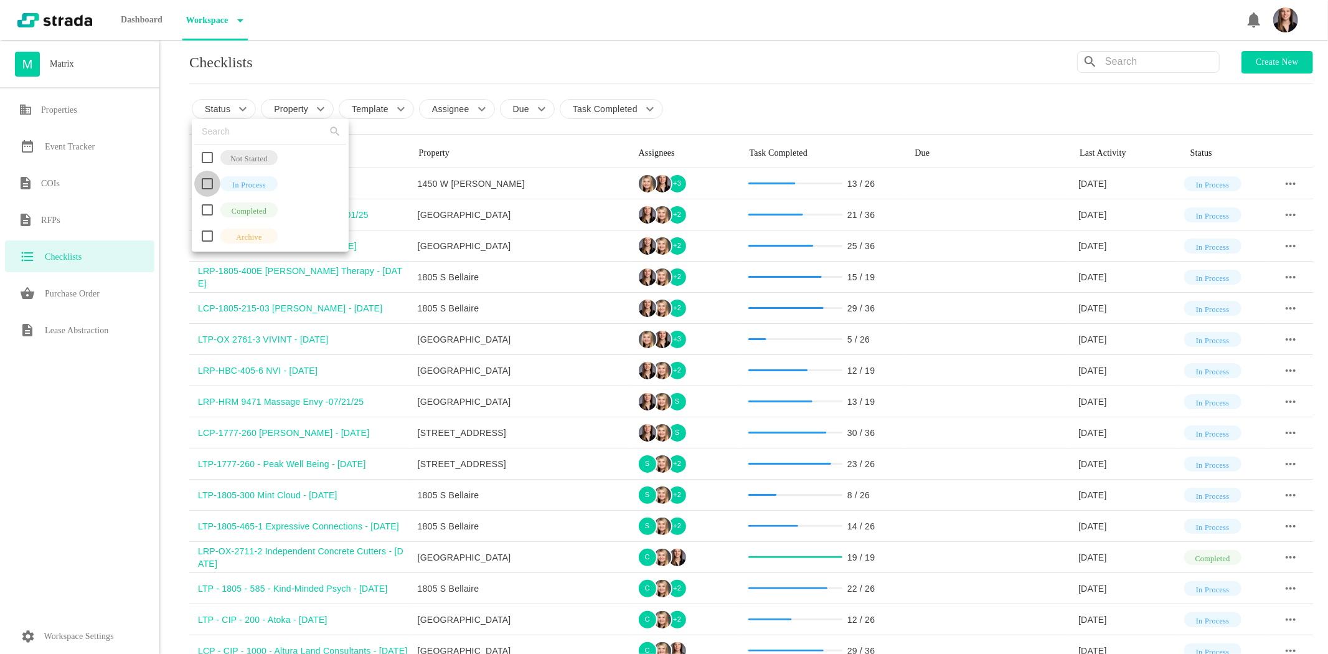
click at [206, 192] on input "checkbox" at bounding box center [207, 184] width 26 height 26
checkbox input "true"
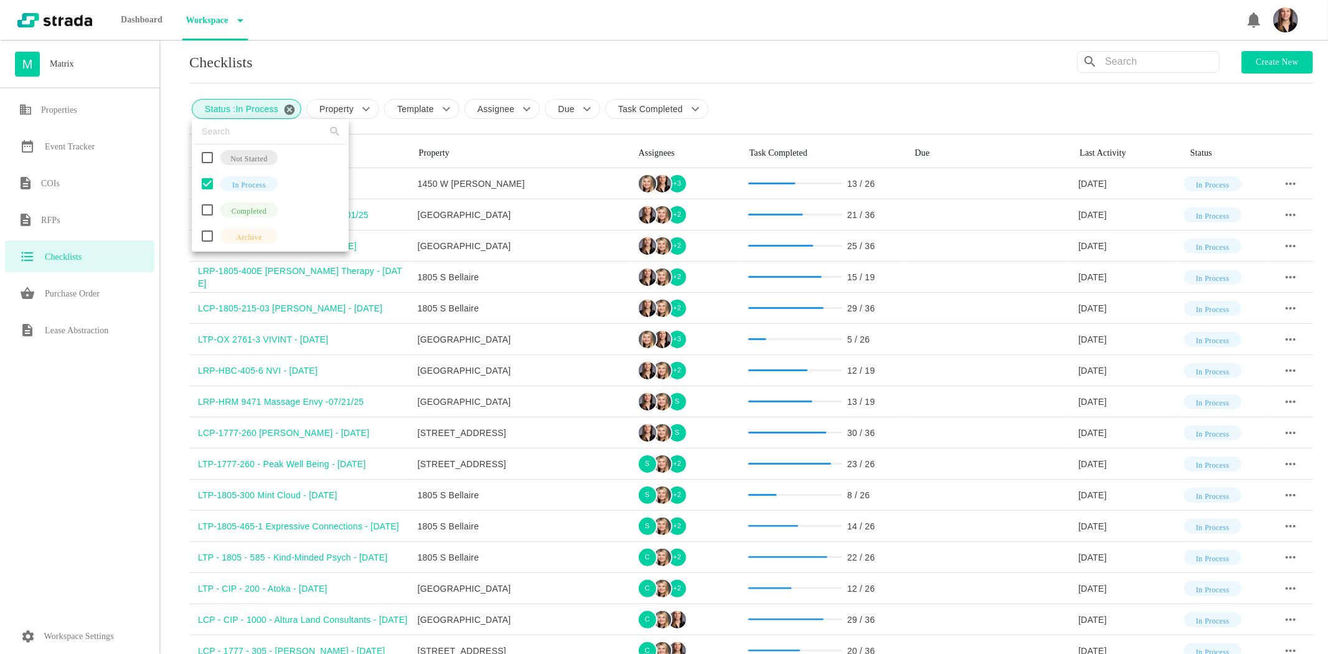
click at [171, 183] on div at bounding box center [664, 327] width 1328 height 654
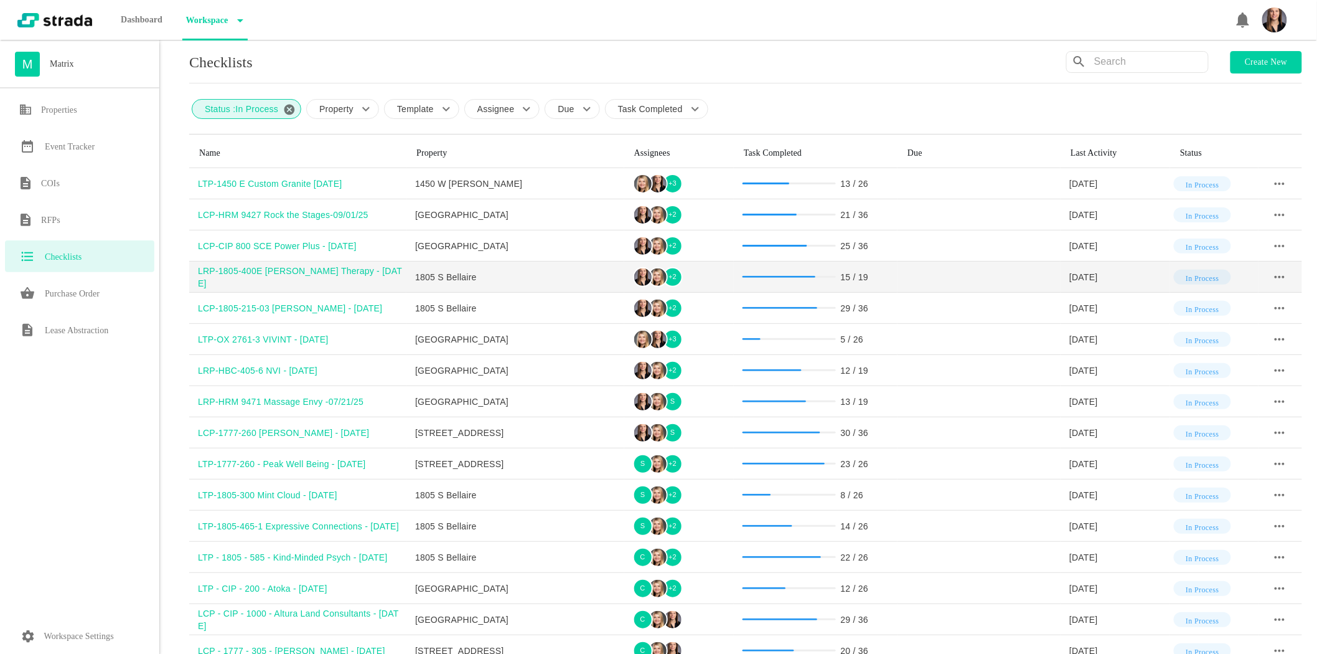
click at [258, 275] on div "LRP-1805-400E [PERSON_NAME] Therapy - [DATE]" at bounding box center [302, 277] width 209 height 25
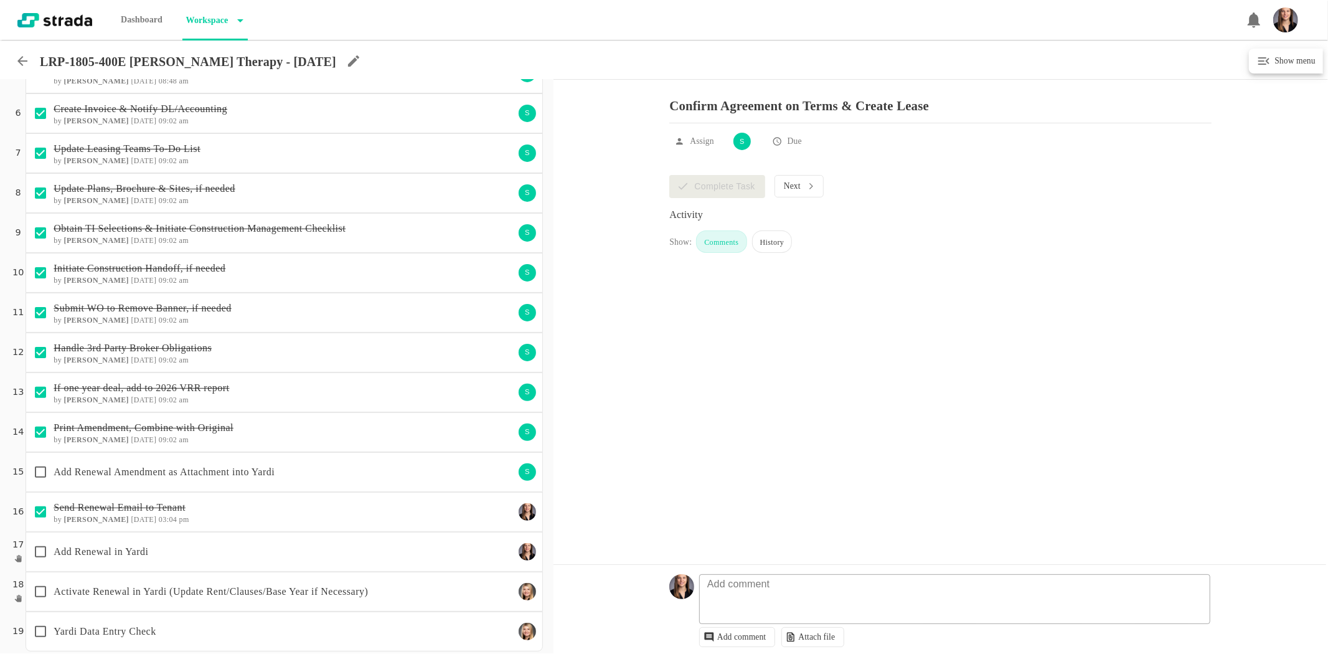
scroll to position [204, 0]
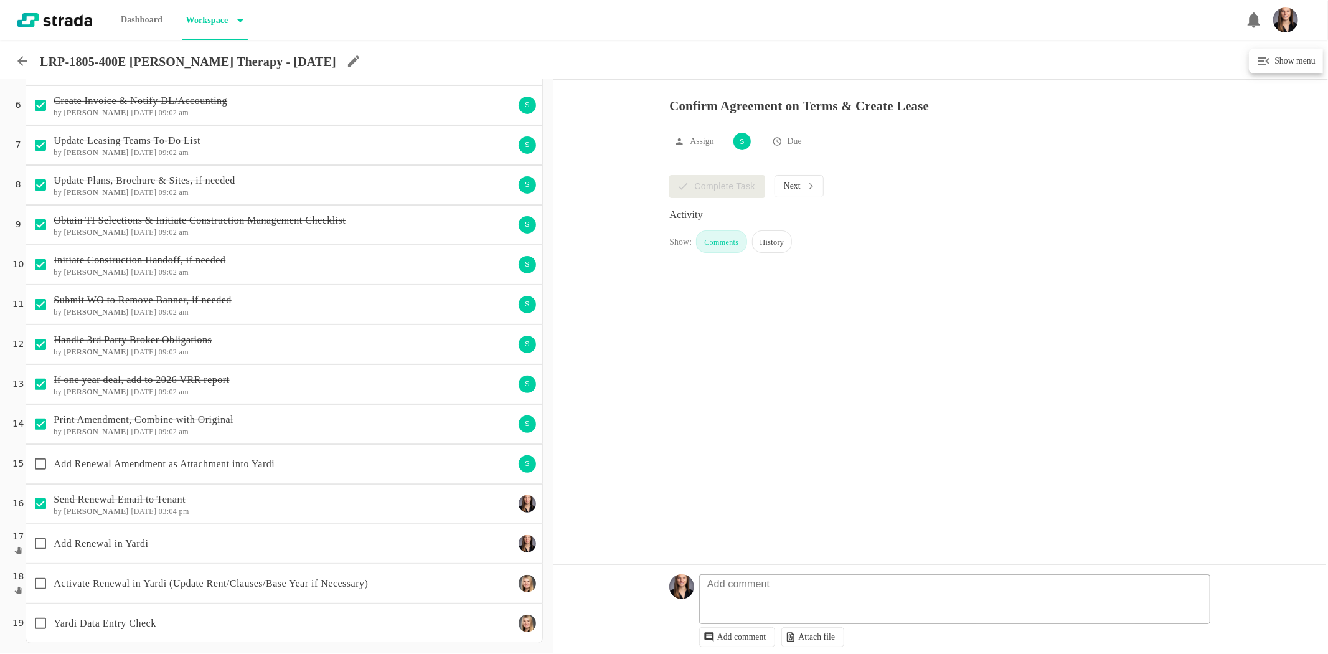
click at [245, 471] on div "Add Renewal Amendment as Attachment into Yardi" at bounding box center [270, 464] width 486 height 26
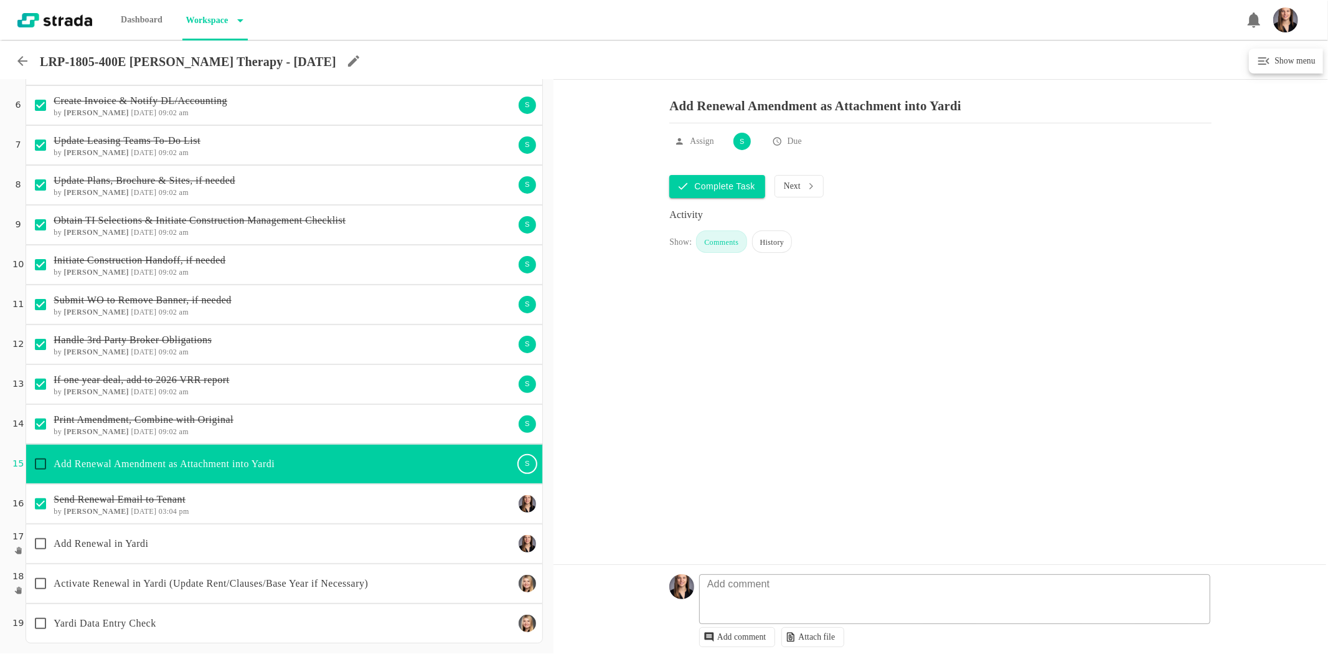
click at [246, 528] on div "Add Renewal in Yardi" at bounding box center [284, 544] width 517 height 40
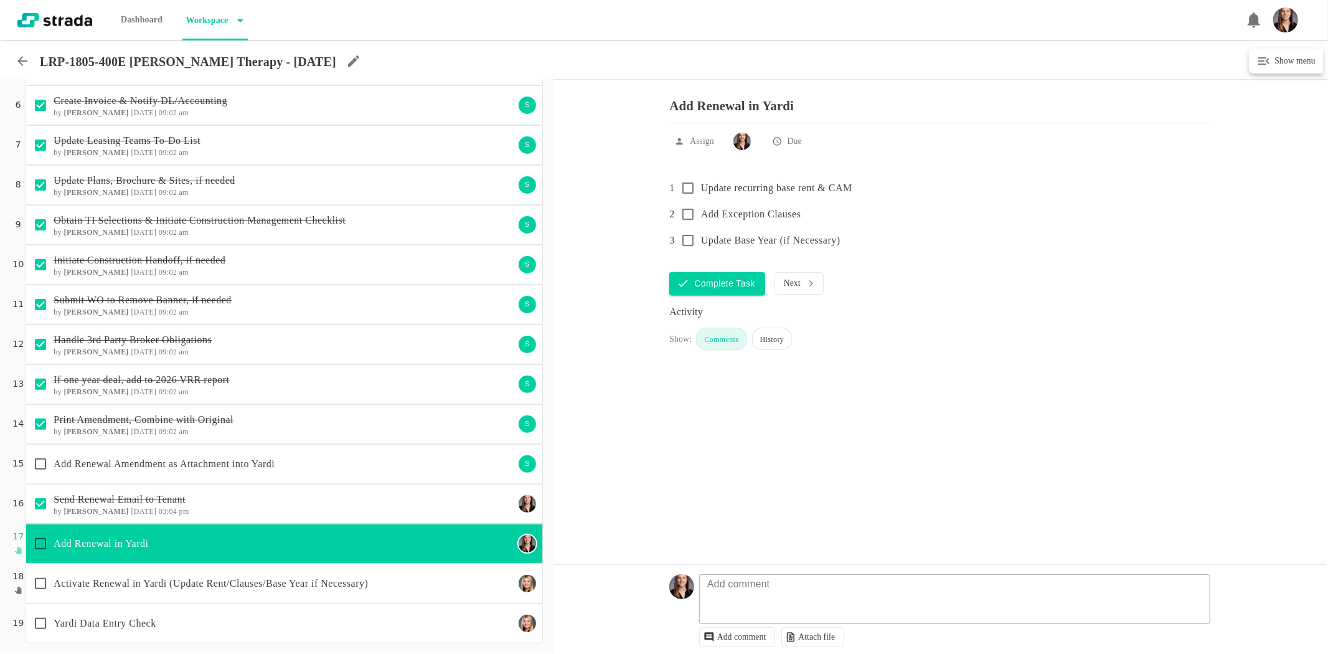
click at [206, 457] on p "Add Renewal Amendment as Attachment into Yardi" at bounding box center [284, 463] width 460 height 15
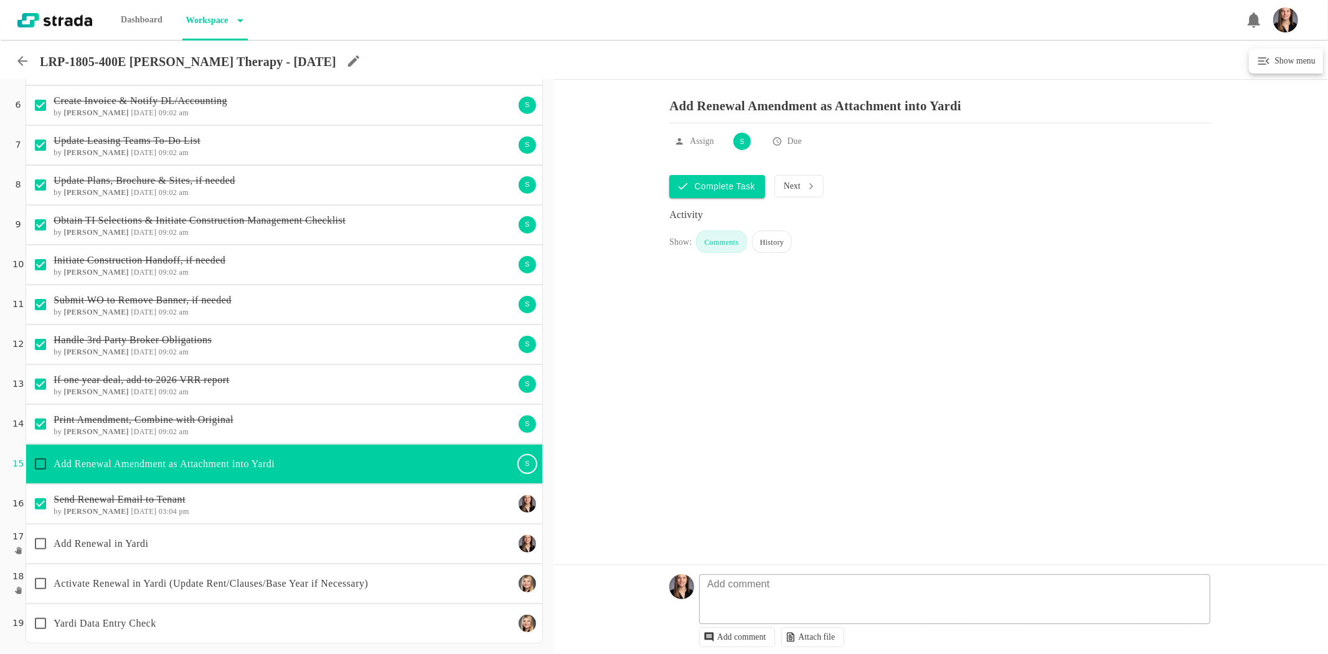
click at [414, 547] on p "Add Renewal in Yardi" at bounding box center [284, 543] width 460 height 15
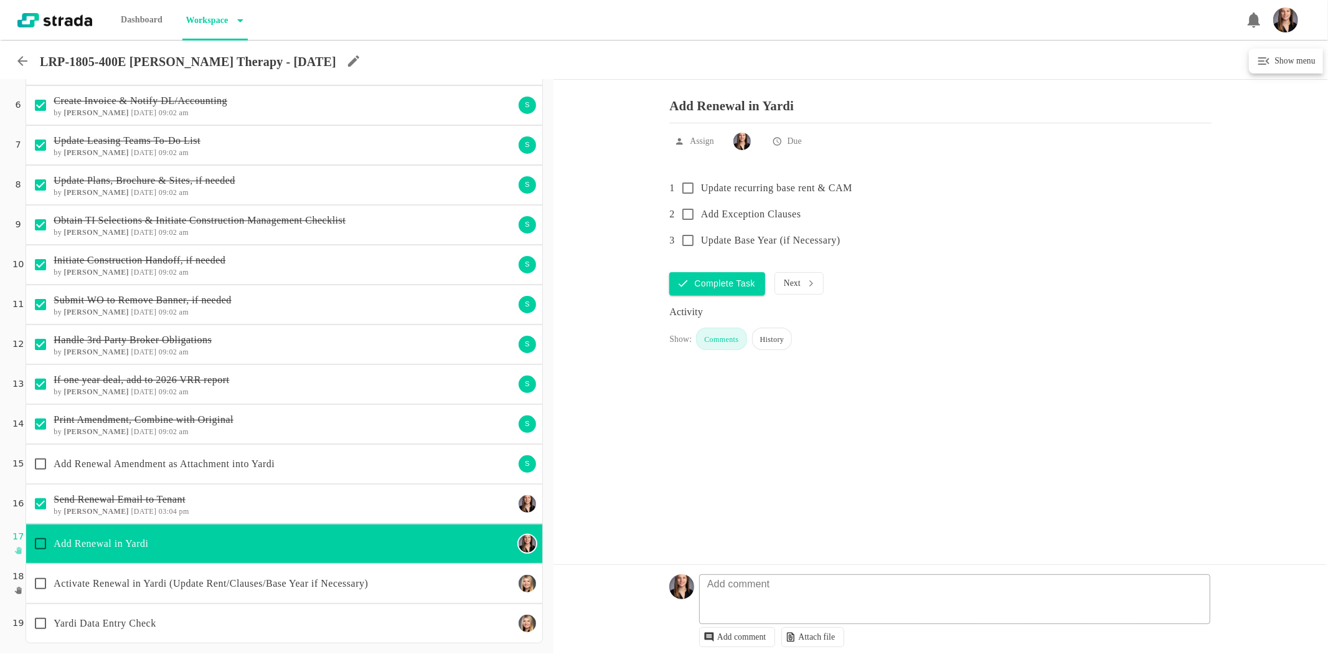
click at [38, 538] on input "checkbox" at bounding box center [40, 543] width 26 height 26
checkbox input "true"
click at [25, 57] on icon at bounding box center [22, 61] width 15 height 15
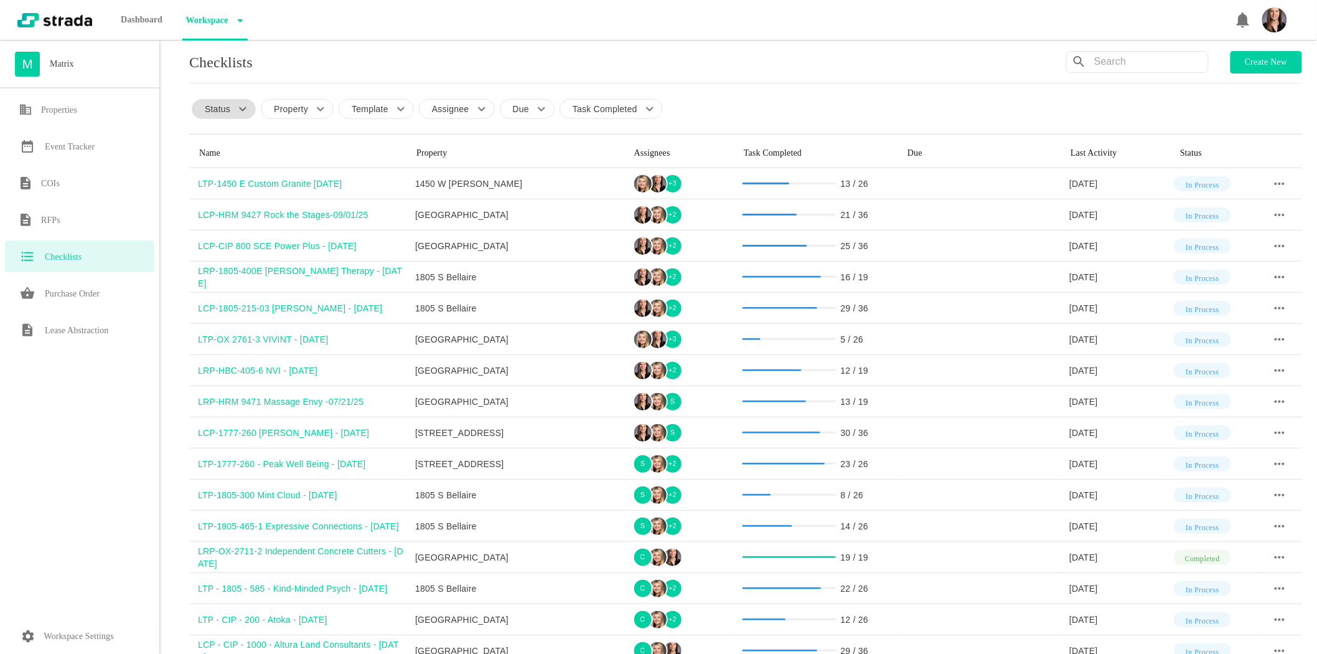
click at [237, 112] on icon at bounding box center [242, 108] width 15 height 15
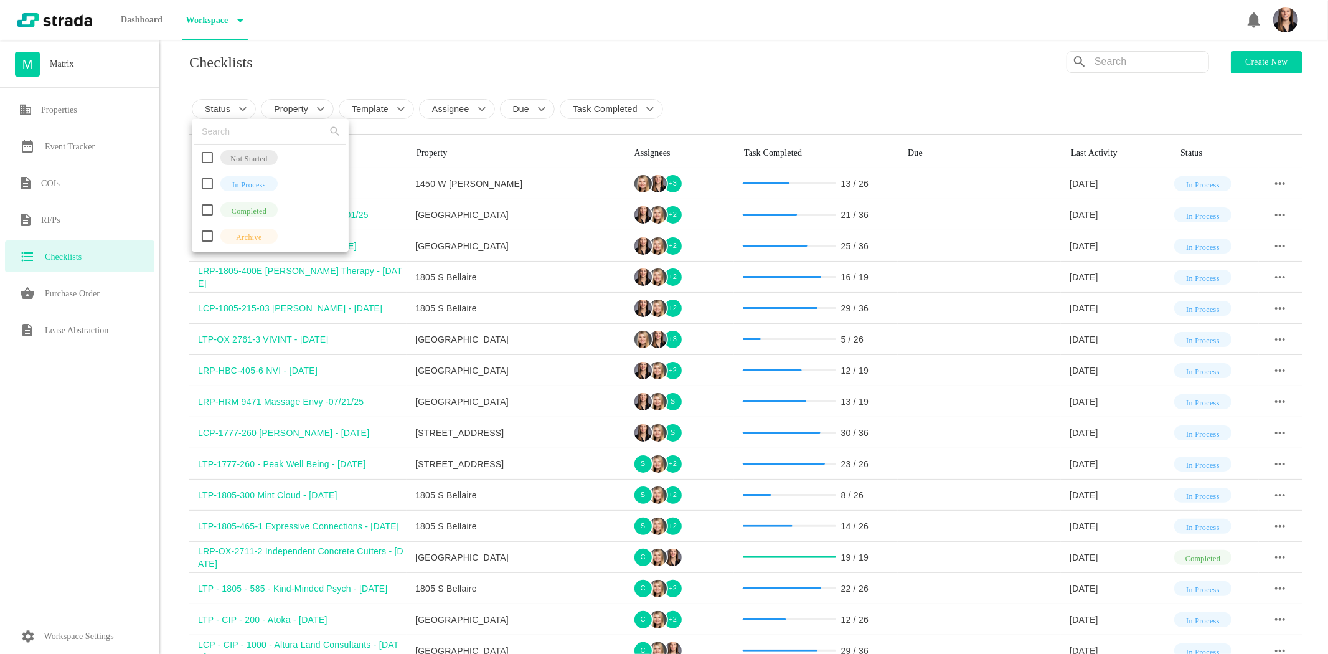
click at [200, 179] on input "checkbox" at bounding box center [207, 184] width 26 height 26
checkbox input "true"
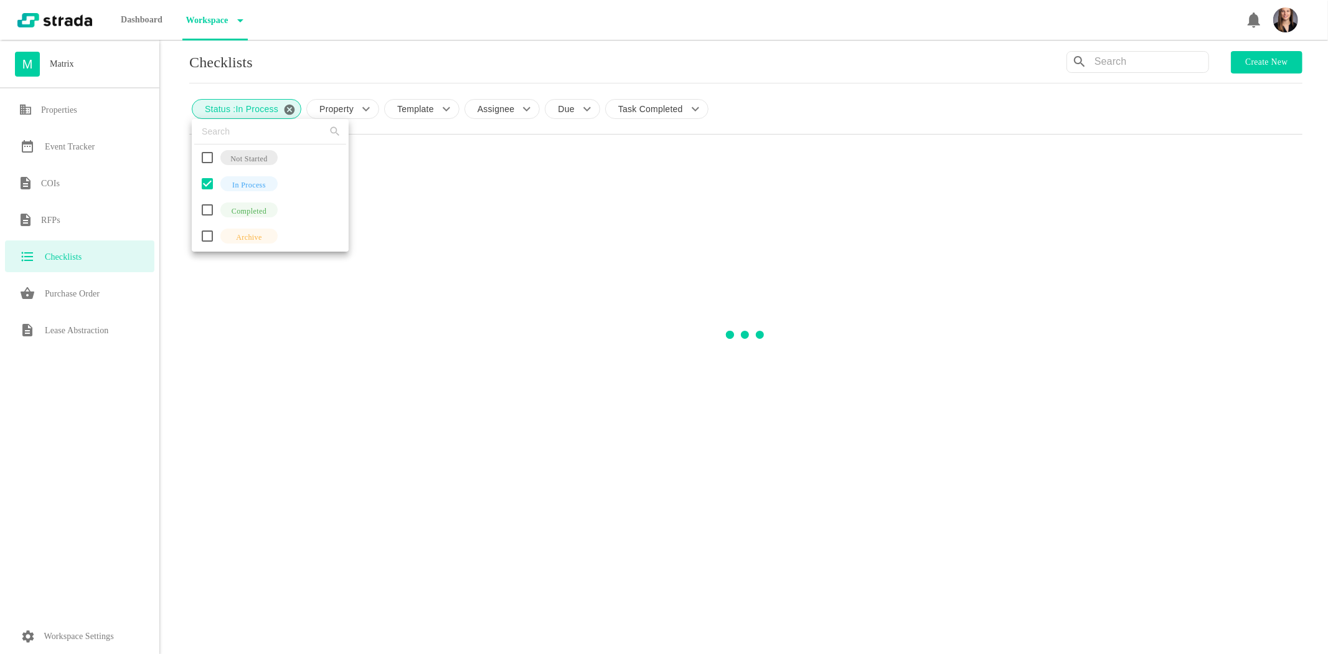
click at [177, 190] on div at bounding box center [664, 327] width 1328 height 654
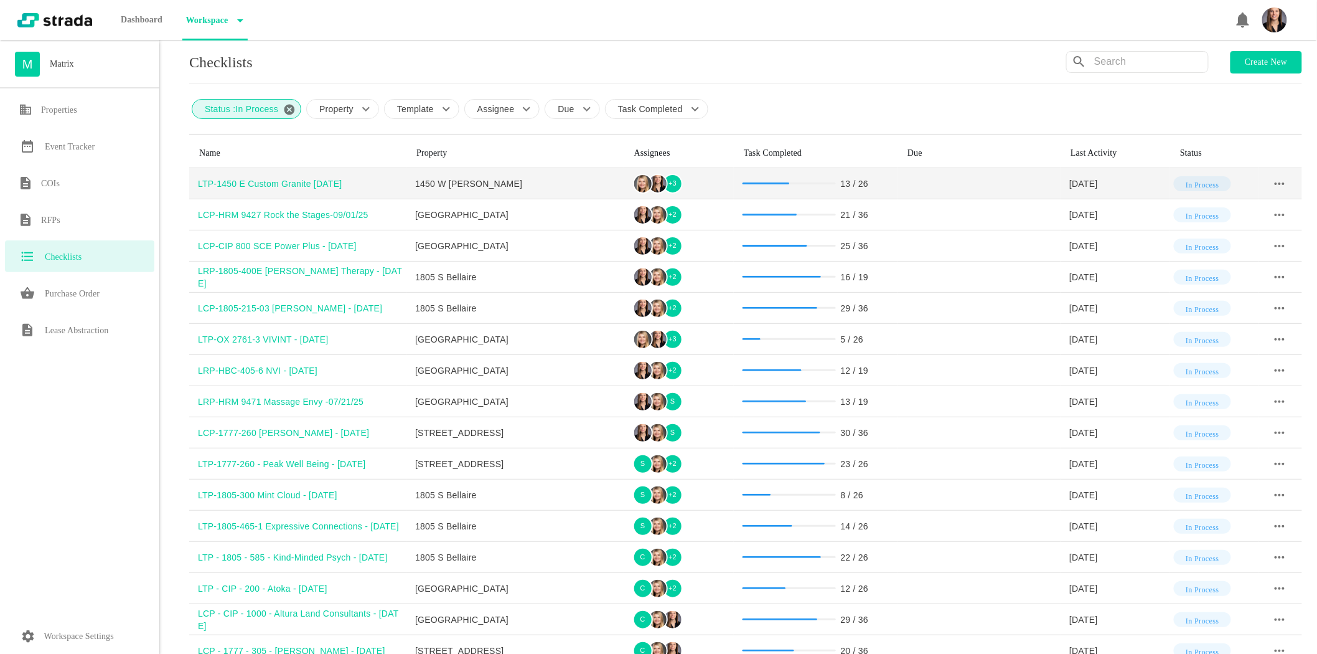
click at [274, 178] on div "LTP-1450 E Custom Granite [DATE]" at bounding box center [302, 183] width 209 height 12
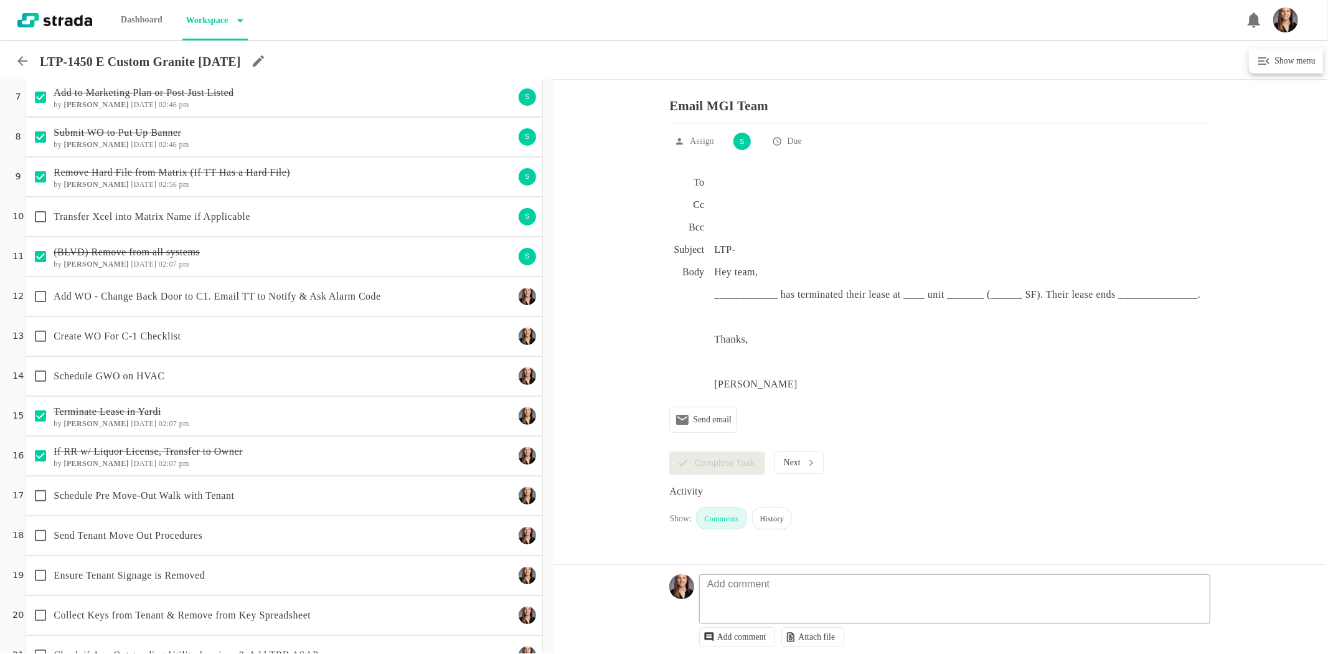
scroll to position [276, 0]
